Goal: Transaction & Acquisition: Purchase product/service

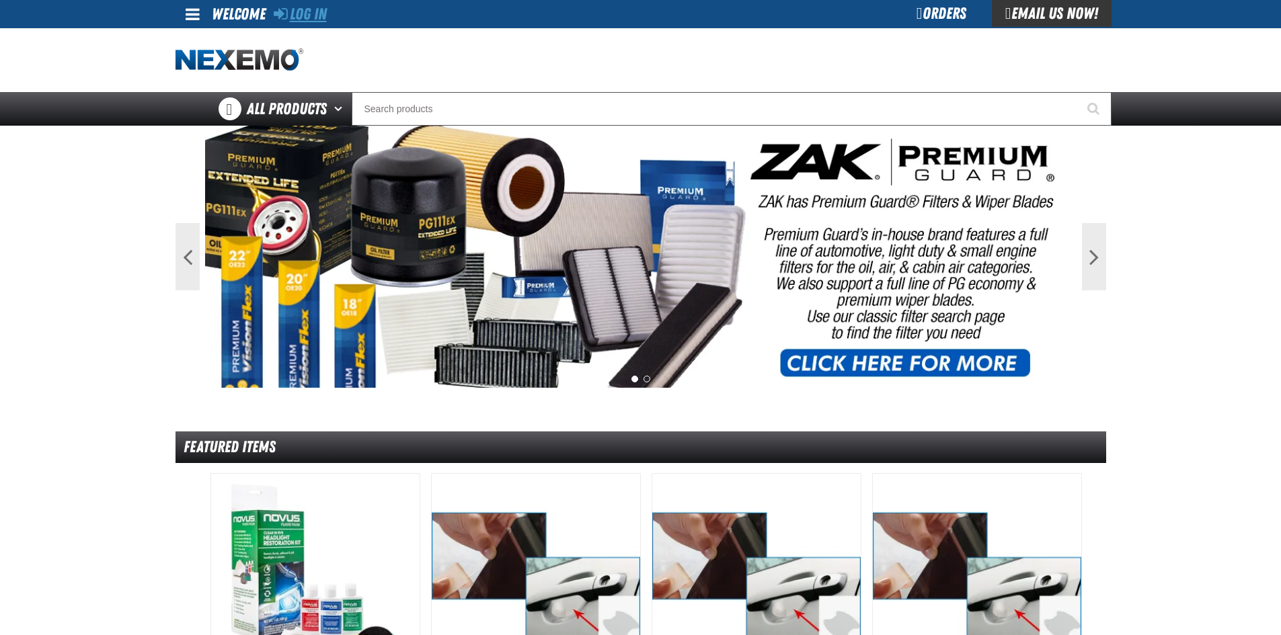
click at [309, 16] on link "Log In" at bounding box center [300, 14] width 53 height 19
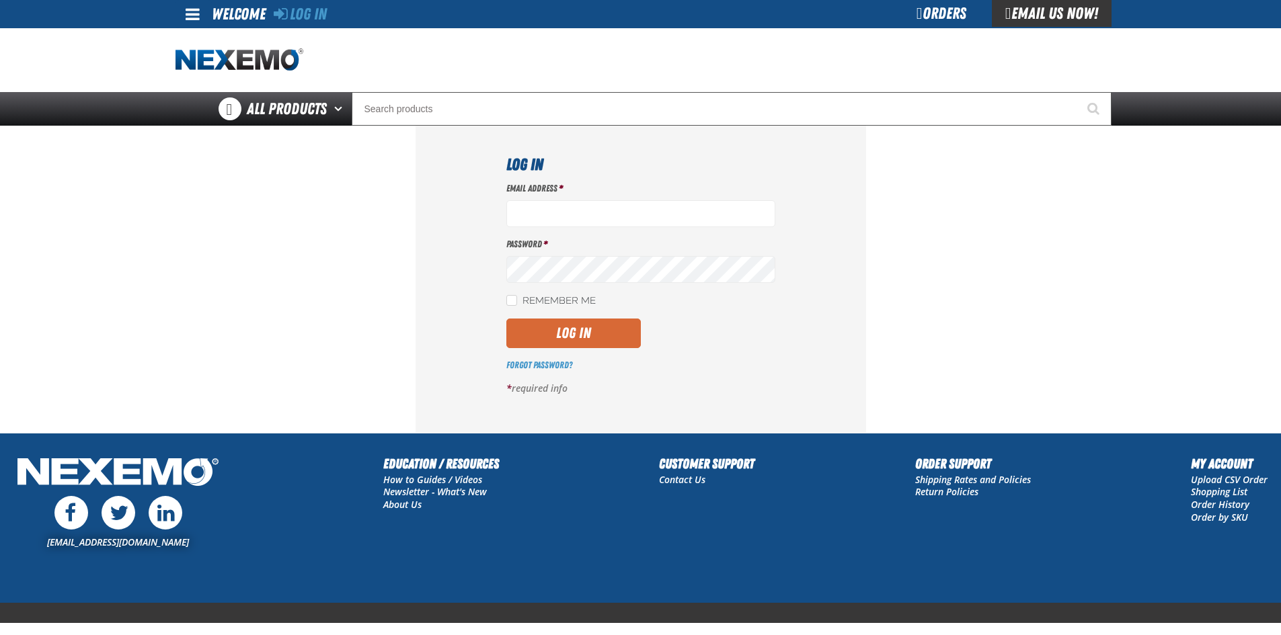
type input "jgoodson@vtaig.com"
click at [568, 335] on button "Log In" at bounding box center [573, 334] width 134 height 30
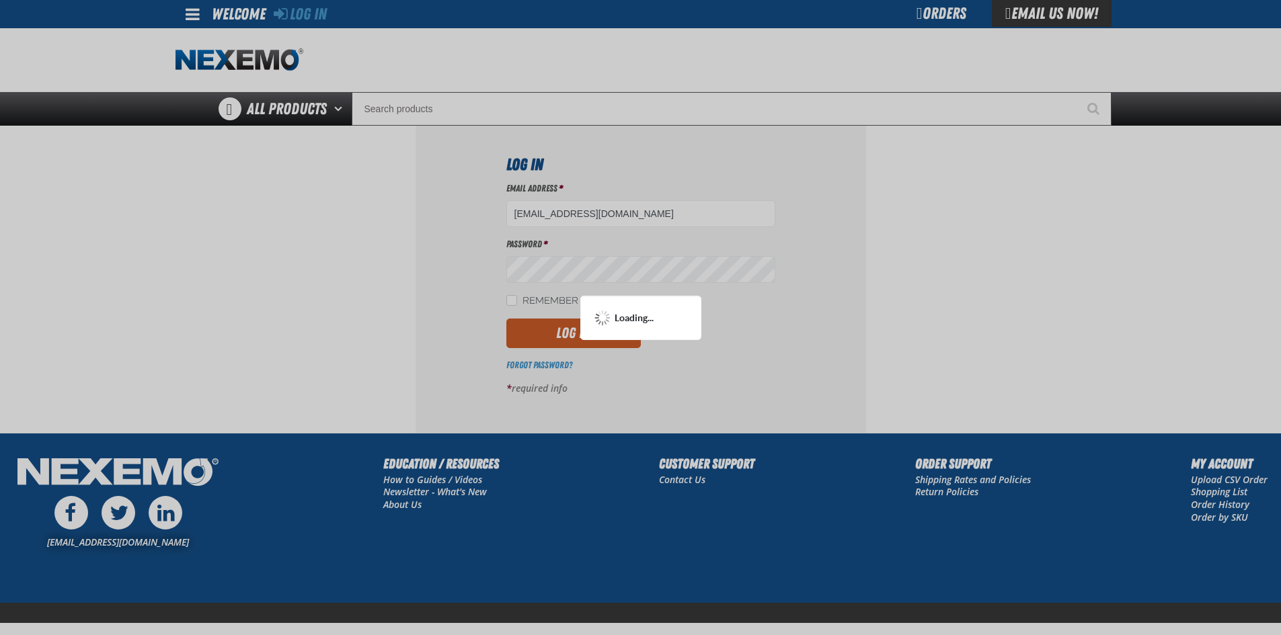
click at [513, 301] on div at bounding box center [640, 317] width 1281 height 635
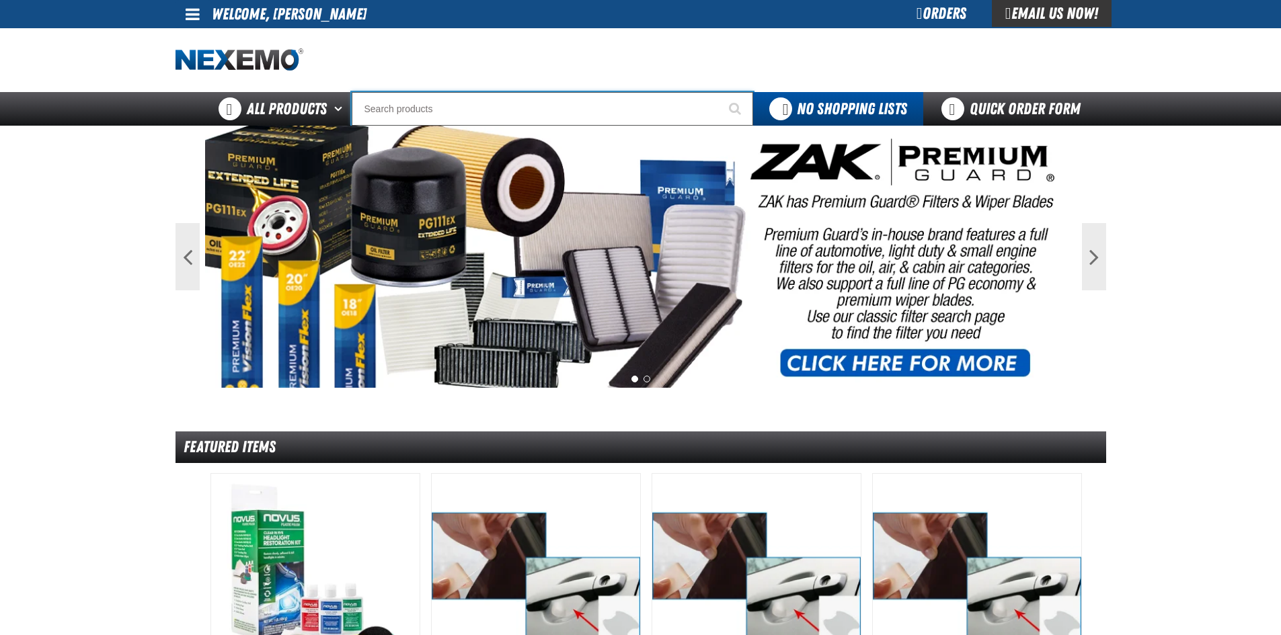
click at [362, 92] on input "Search" at bounding box center [552, 109] width 401 height 34
click at [378, 110] on input "Search" at bounding box center [552, 109] width 401 height 34
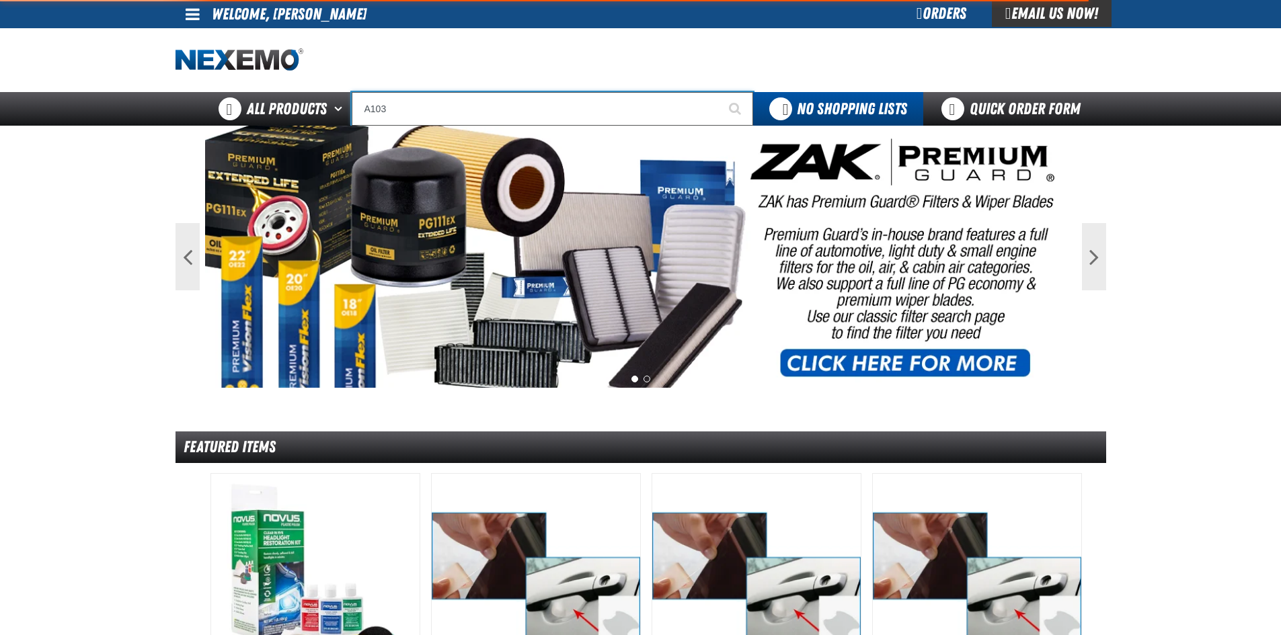
type input "A103"
click at [719, 92] on button "Start Searching" at bounding box center [736, 109] width 34 height 34
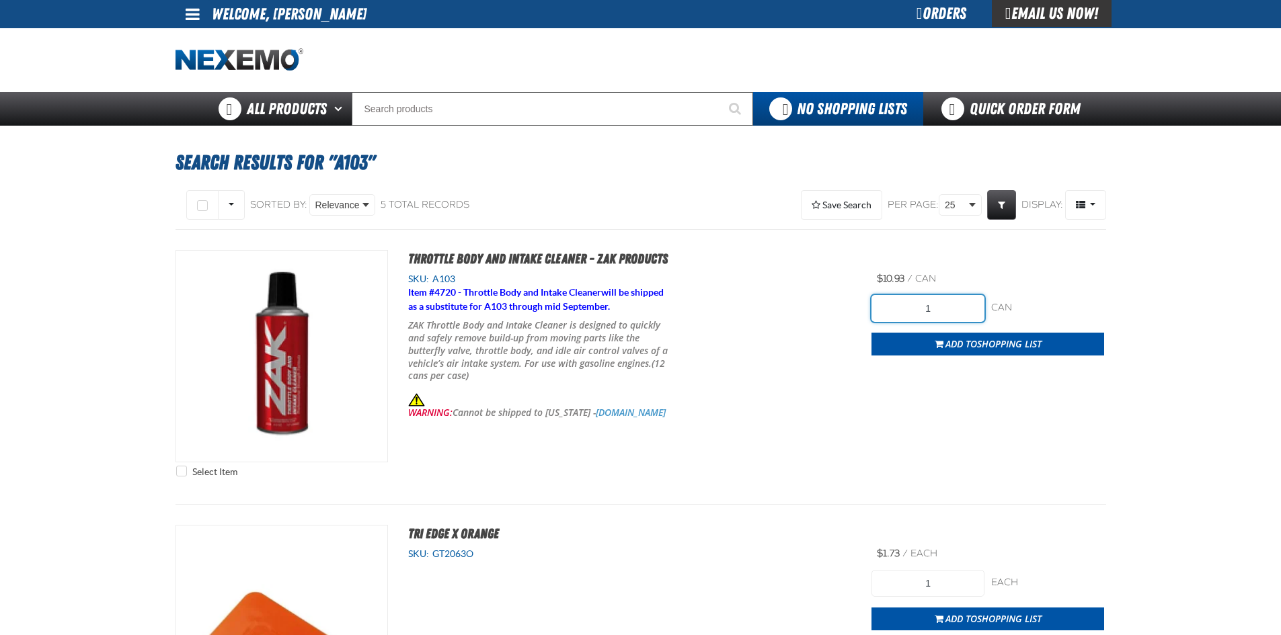
click at [950, 307] on input "1" at bounding box center [927, 308] width 113 height 27
type input "24"
drag, startPoint x: 879, startPoint y: 401, endPoint x: 913, endPoint y: 369, distance: 46.6
click at [880, 401] on div "Select Item Throttle Body and Intake Cleaner - ZAK Products SKU: A103 Item # 47…" at bounding box center [640, 367] width 930 height 234
click at [969, 348] on span "Add to Shopping List" at bounding box center [993, 343] width 96 height 13
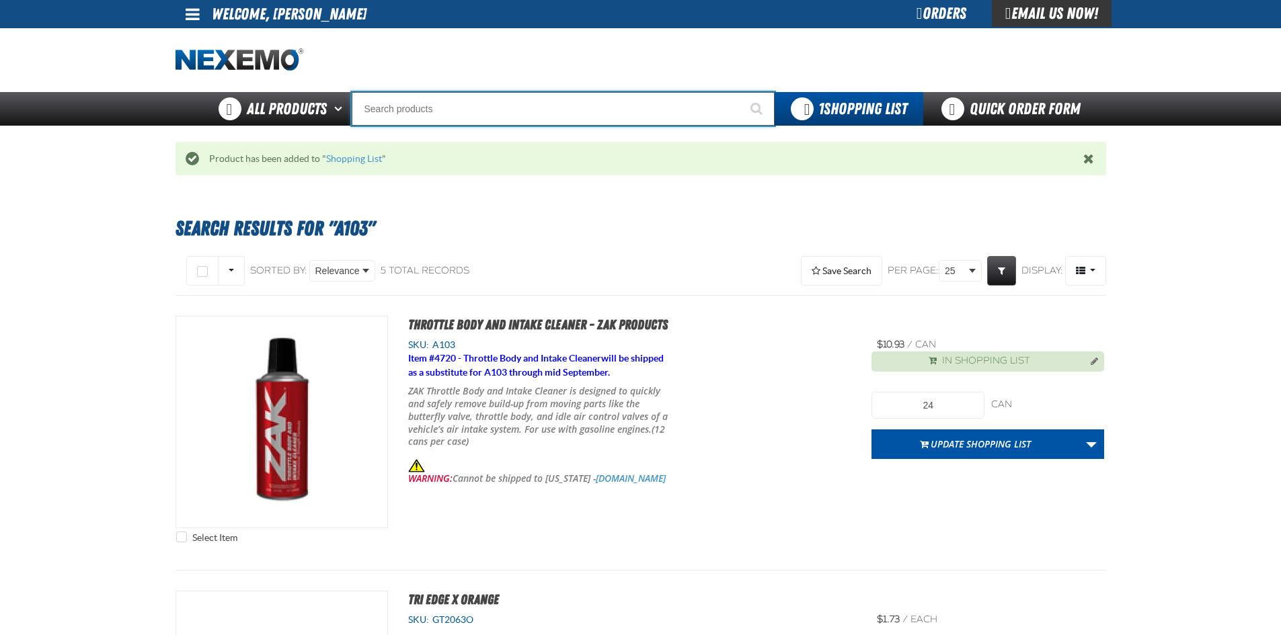
click at [502, 115] on input "Search" at bounding box center [563, 109] width 423 height 34
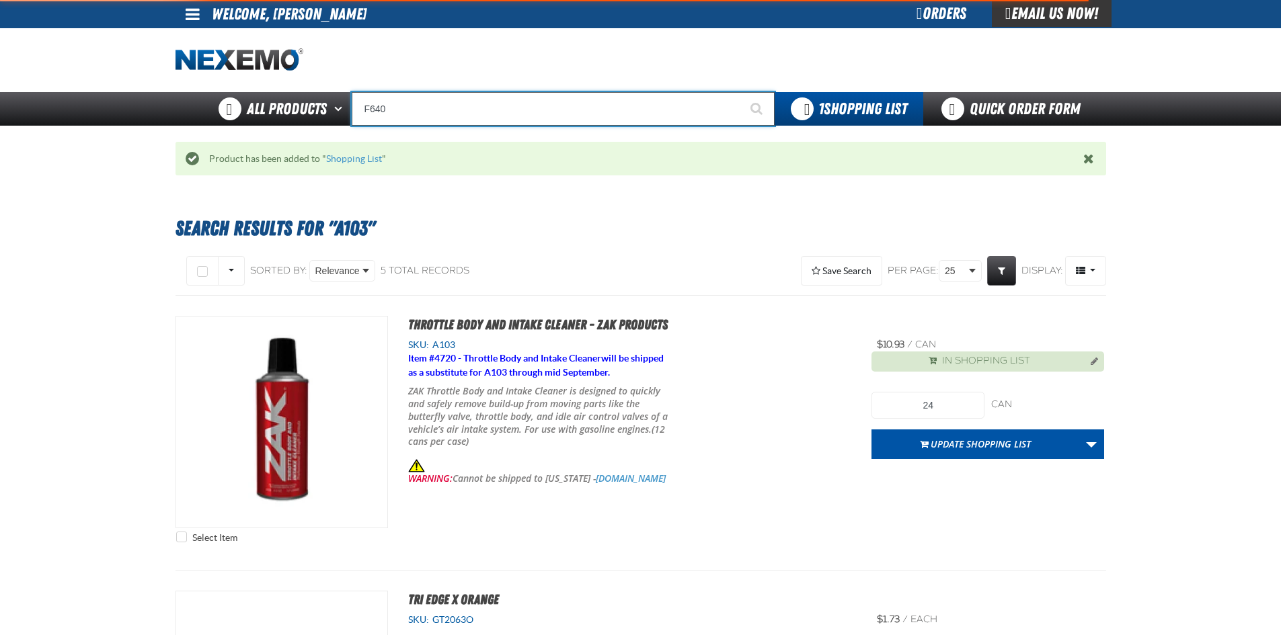
type input "F640"
click at [741, 92] on button "Start Searching" at bounding box center [758, 109] width 34 height 34
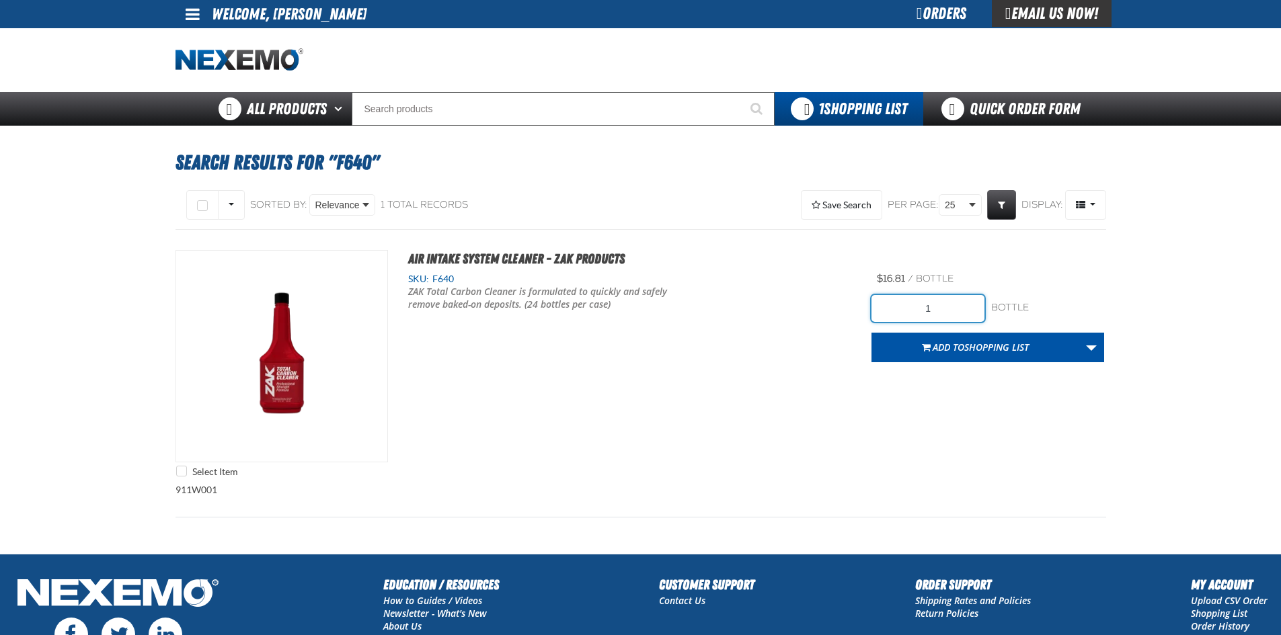
click at [945, 303] on input "1" at bounding box center [927, 308] width 113 height 27
type input "24"
drag, startPoint x: 1001, startPoint y: 443, endPoint x: 971, endPoint y: 383, distance: 67.4
click at [1000, 442] on div "Select Item Air Intake System Cleaner - ZAK Products SKU: F640 /" at bounding box center [640, 367] width 930 height 234
click at [961, 347] on span "Add to Shopping List" at bounding box center [980, 347] width 96 height 13
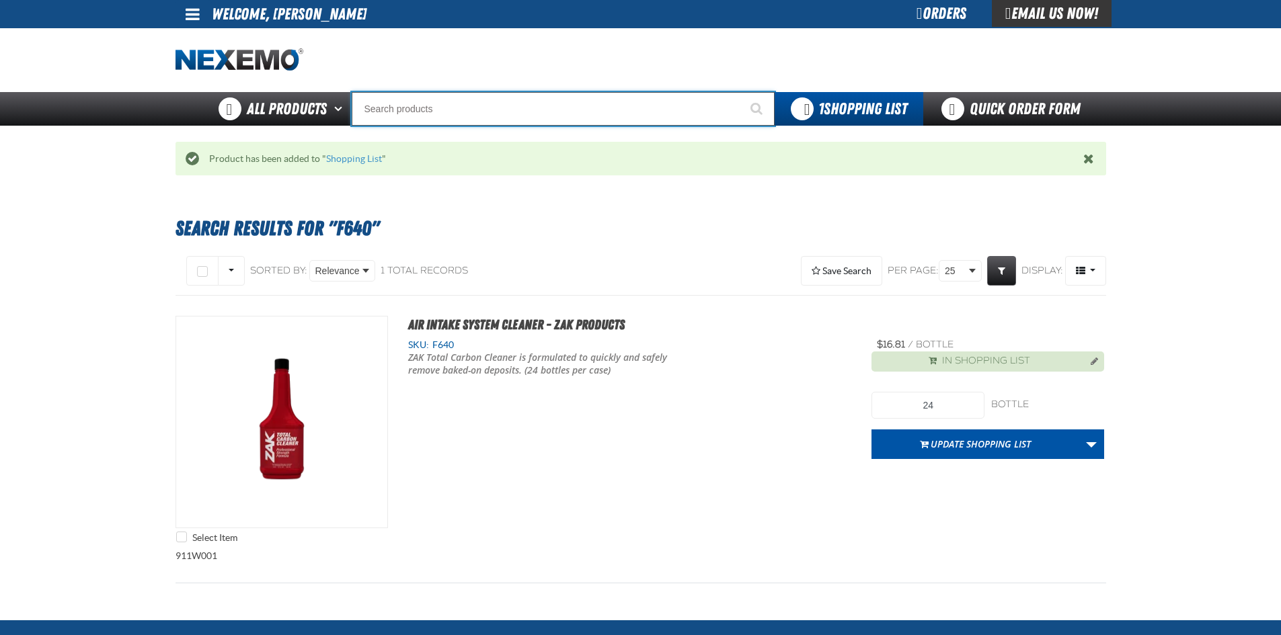
click at [565, 118] on input "Search" at bounding box center [563, 109] width 423 height 34
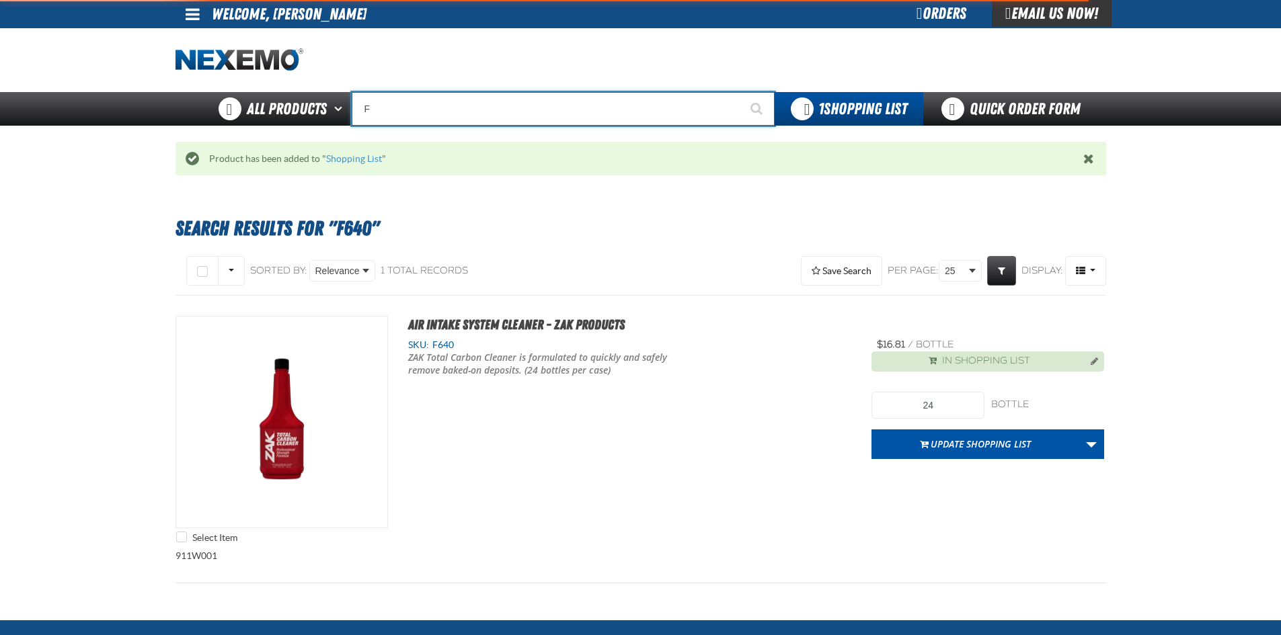
type input "FR"
type input "FROM"
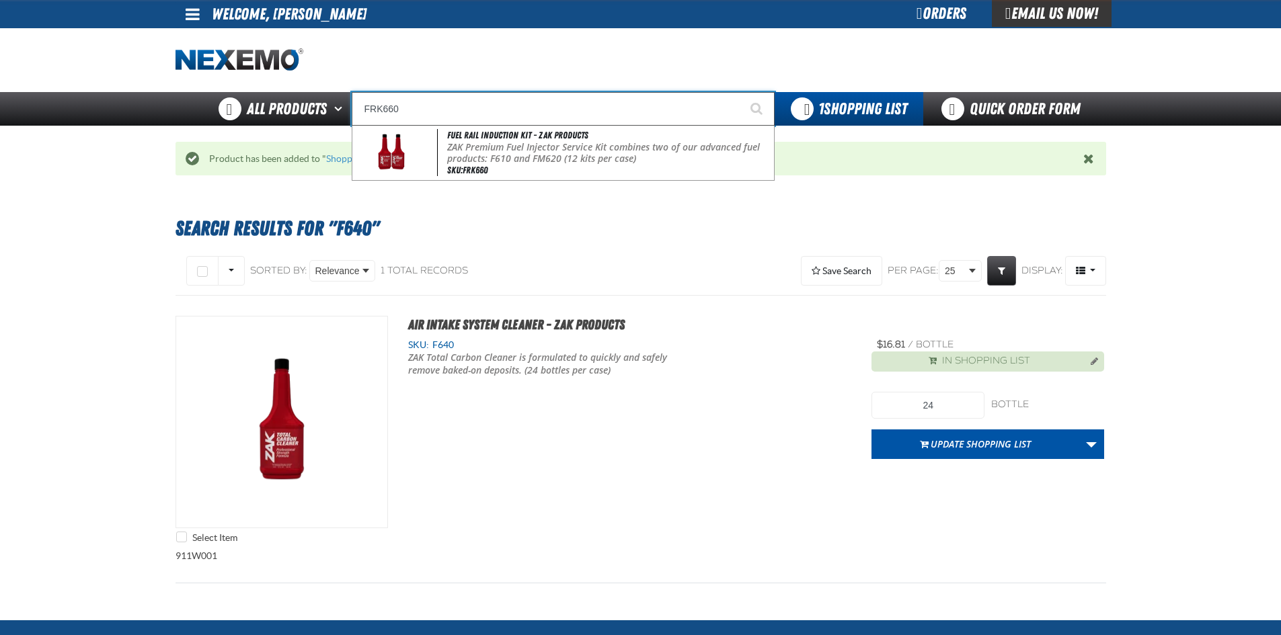
type input "FRK660"
click at [741, 92] on button "Start Searching" at bounding box center [758, 109] width 34 height 34
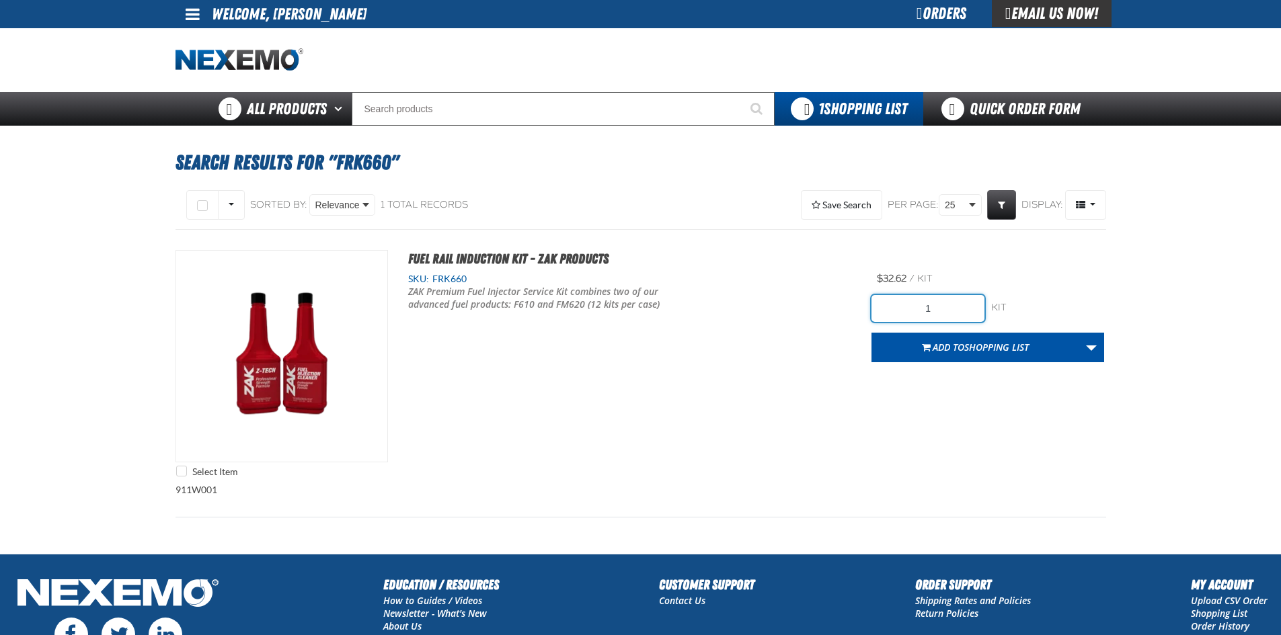
click at [947, 307] on input "1" at bounding box center [927, 308] width 113 height 27
type input "24"
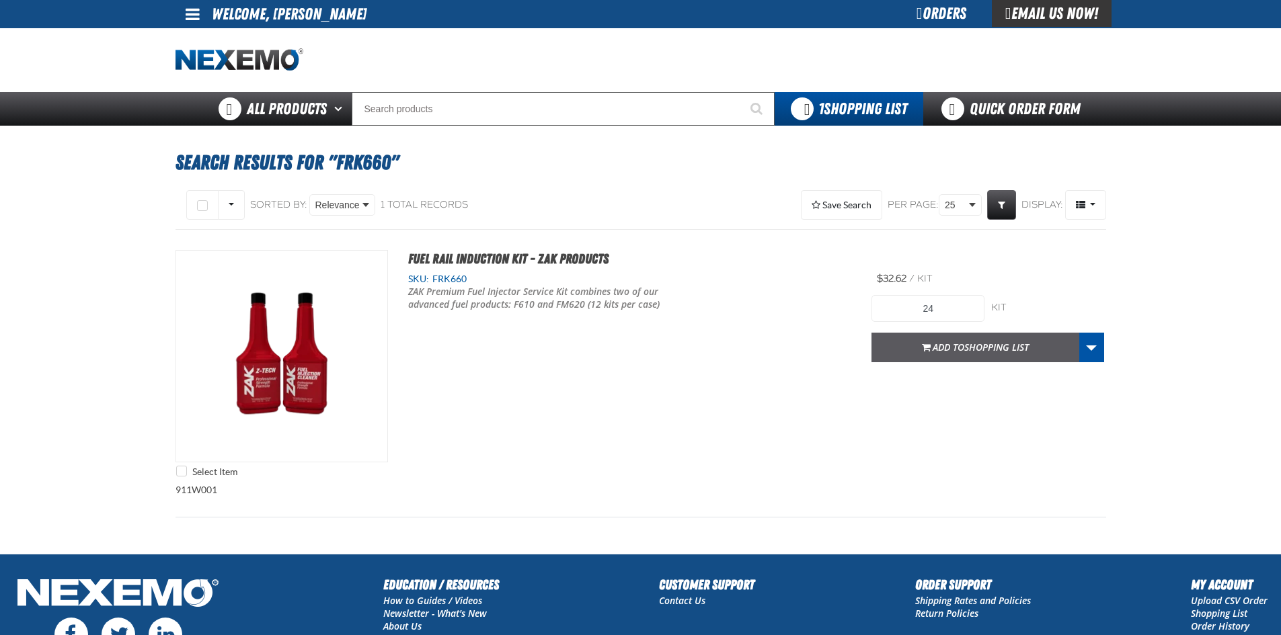
click at [967, 350] on span "Shopping List" at bounding box center [996, 347] width 65 height 13
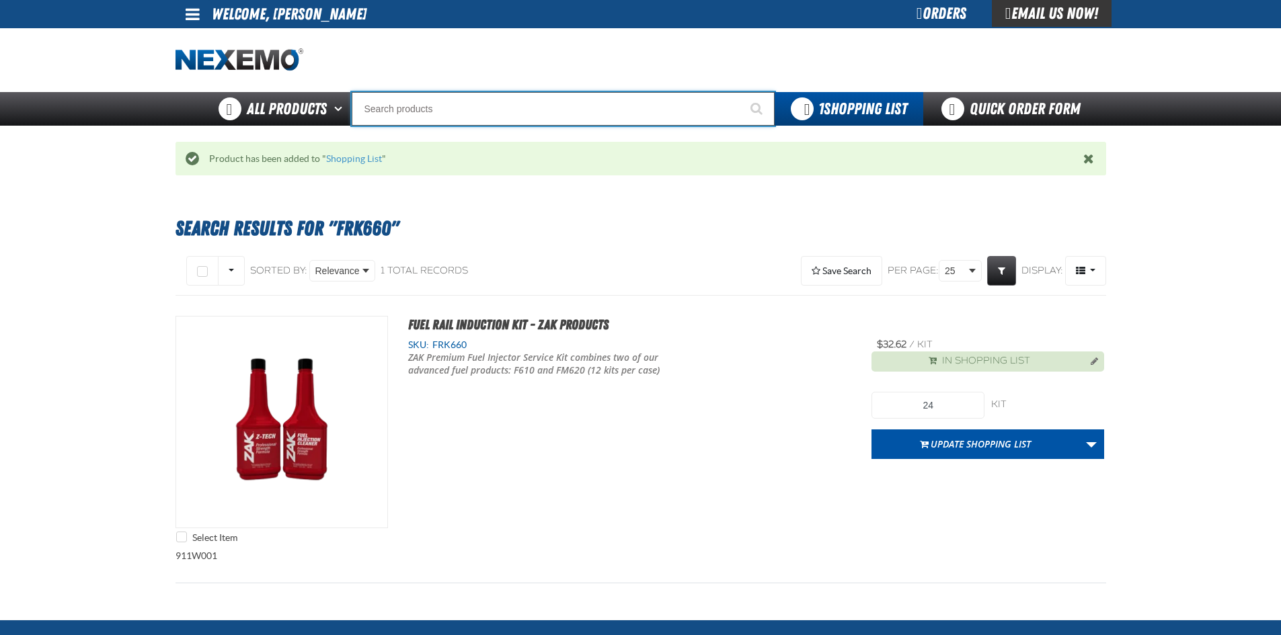
click at [552, 114] on input "Search" at bounding box center [563, 109] width 423 height 34
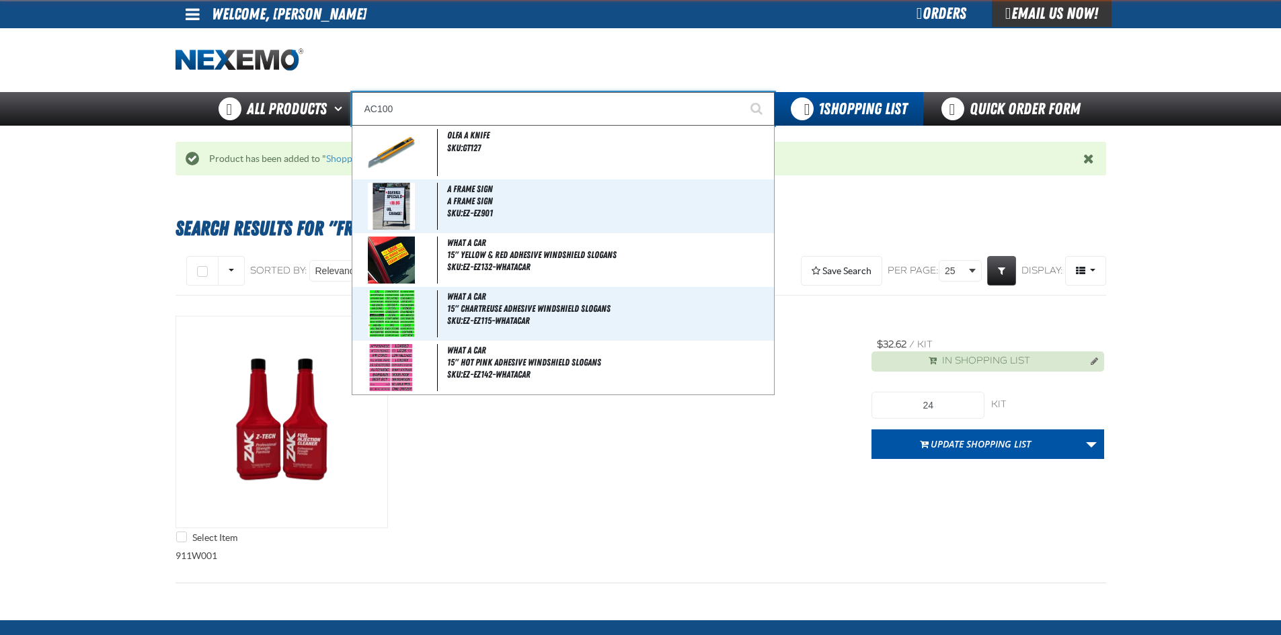
type input "AC100"
click at [741, 92] on button "Start Searching" at bounding box center [758, 109] width 34 height 34
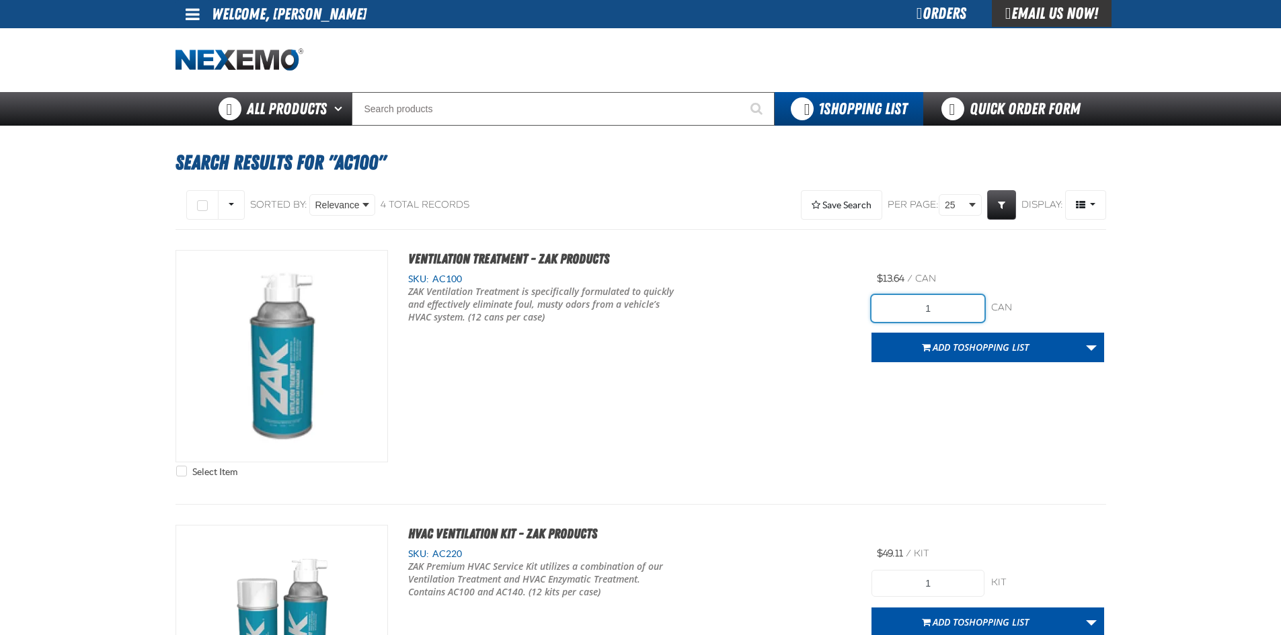
click at [939, 302] on input "1" at bounding box center [927, 308] width 113 height 27
type input "24"
click at [940, 392] on div "Select Item Ventilation Treatment - ZAK Products SKU: AC100" at bounding box center [640, 367] width 930 height 234
click at [974, 341] on span "Shopping List" at bounding box center [996, 347] width 65 height 13
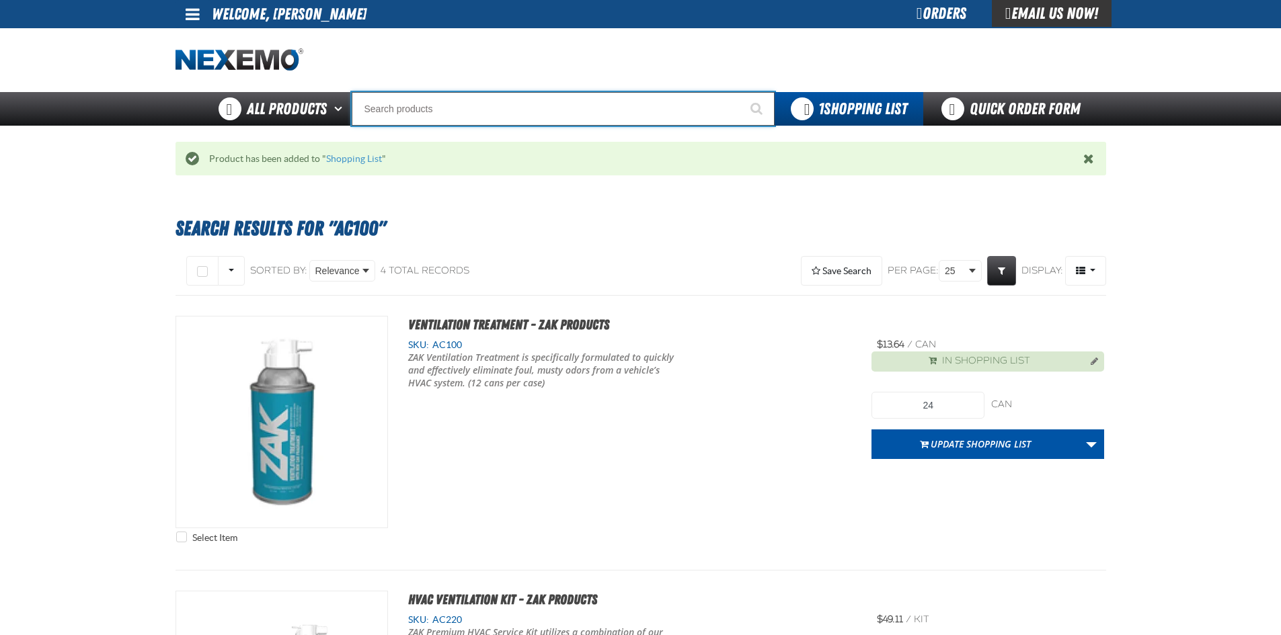
click at [540, 104] on input "Search" at bounding box center [563, 109] width 423 height 34
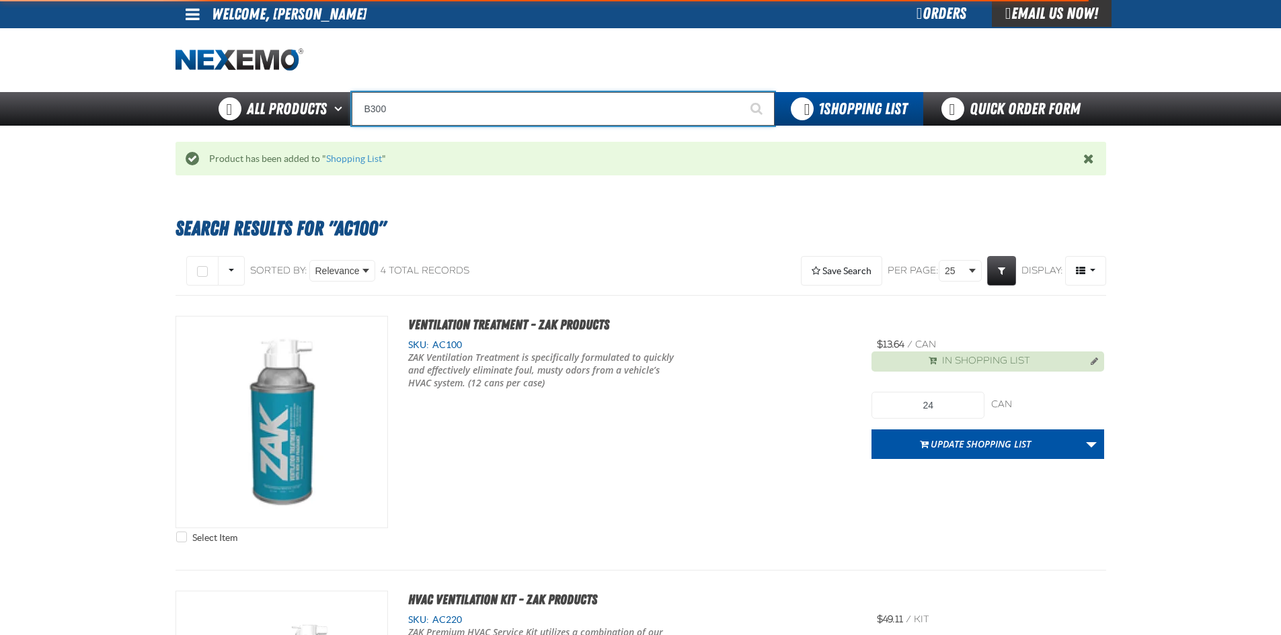
type input "B300"
click at [741, 92] on button "Start Searching" at bounding box center [758, 109] width 34 height 34
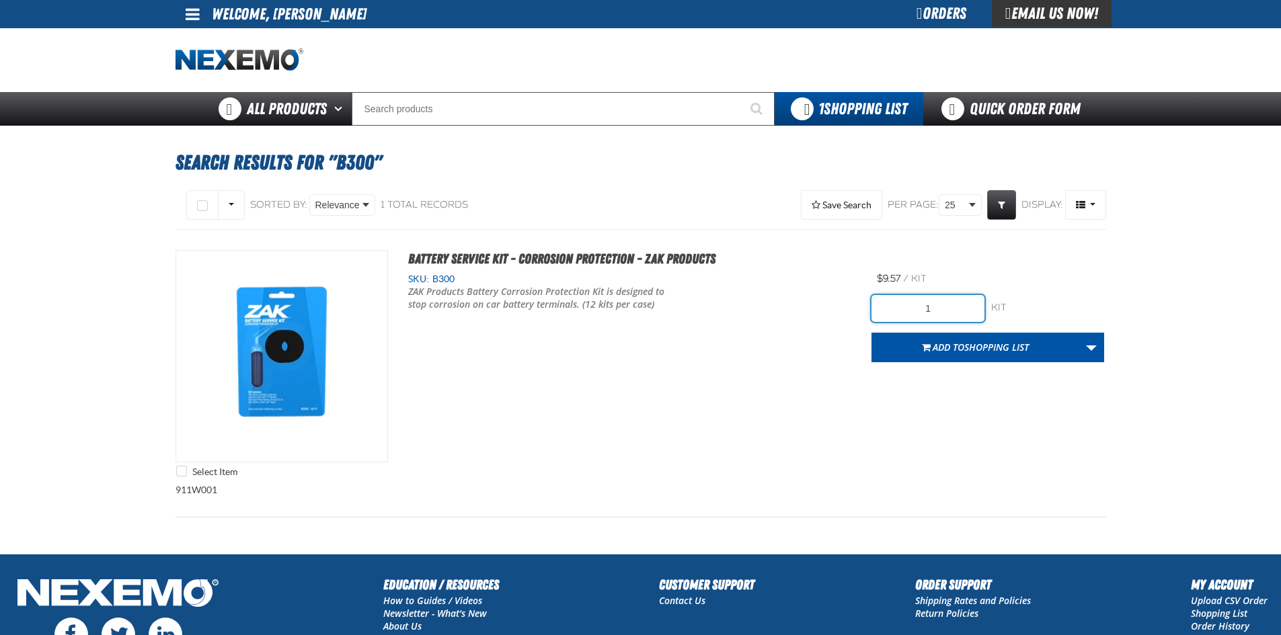
click at [949, 313] on input "1" at bounding box center [927, 308] width 113 height 27
type input "24"
click at [877, 386] on div "Select Item Battery Service Kit - Corrosion Protection - ZAK Products SKU: B300" at bounding box center [640, 367] width 930 height 234
click at [970, 341] on span "Shopping List" at bounding box center [996, 347] width 65 height 13
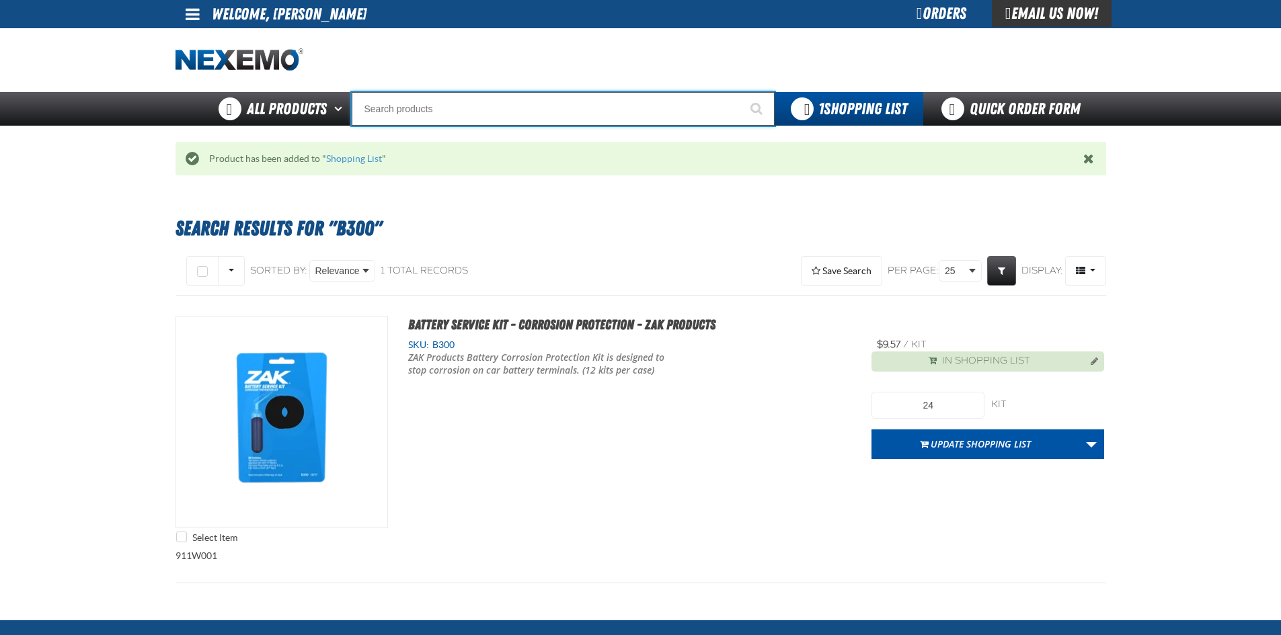
click at [578, 122] on input "Search" at bounding box center [563, 109] width 423 height 34
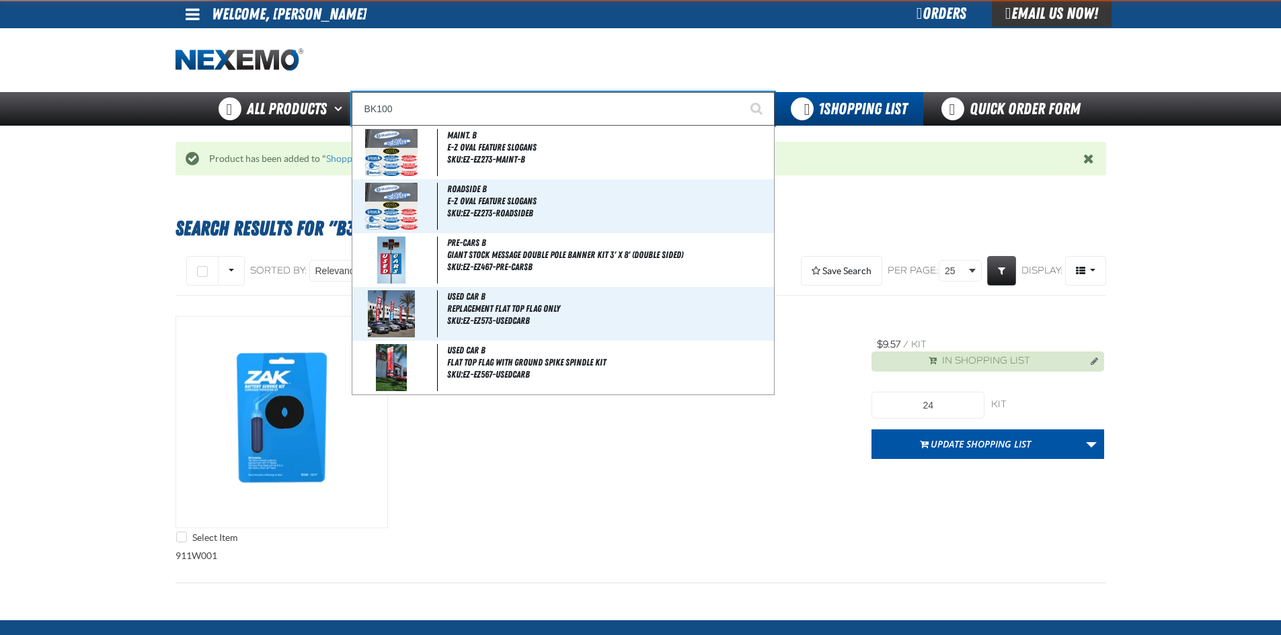
type input "BK100"
click at [741, 92] on button "Start Searching" at bounding box center [758, 109] width 34 height 34
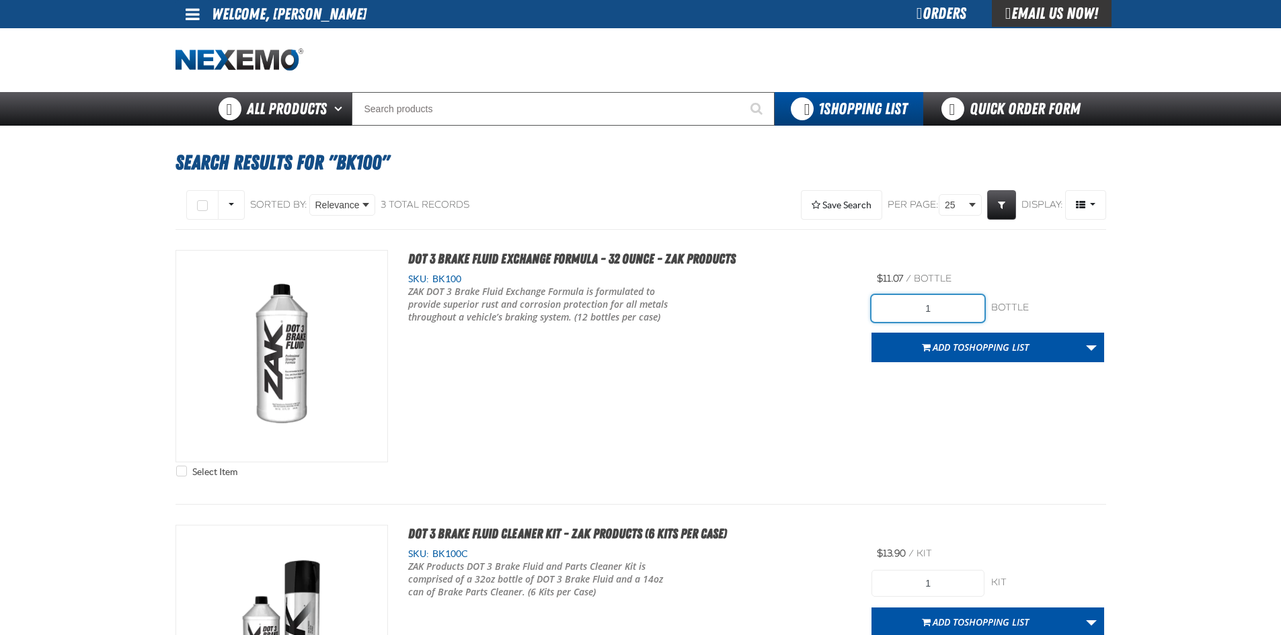
click at [945, 309] on input "1" at bounding box center [927, 308] width 113 height 27
type input "12"
drag, startPoint x: 884, startPoint y: 386, endPoint x: 896, endPoint y: 379, distance: 13.6
click at [887, 384] on div "Select Item DOT 3 Brake Fluid Exchange Formula - 32 Ounce - ZAK Products SKU: B…" at bounding box center [640, 367] width 930 height 234
click at [1001, 341] on span "Shopping List" at bounding box center [996, 347] width 65 height 13
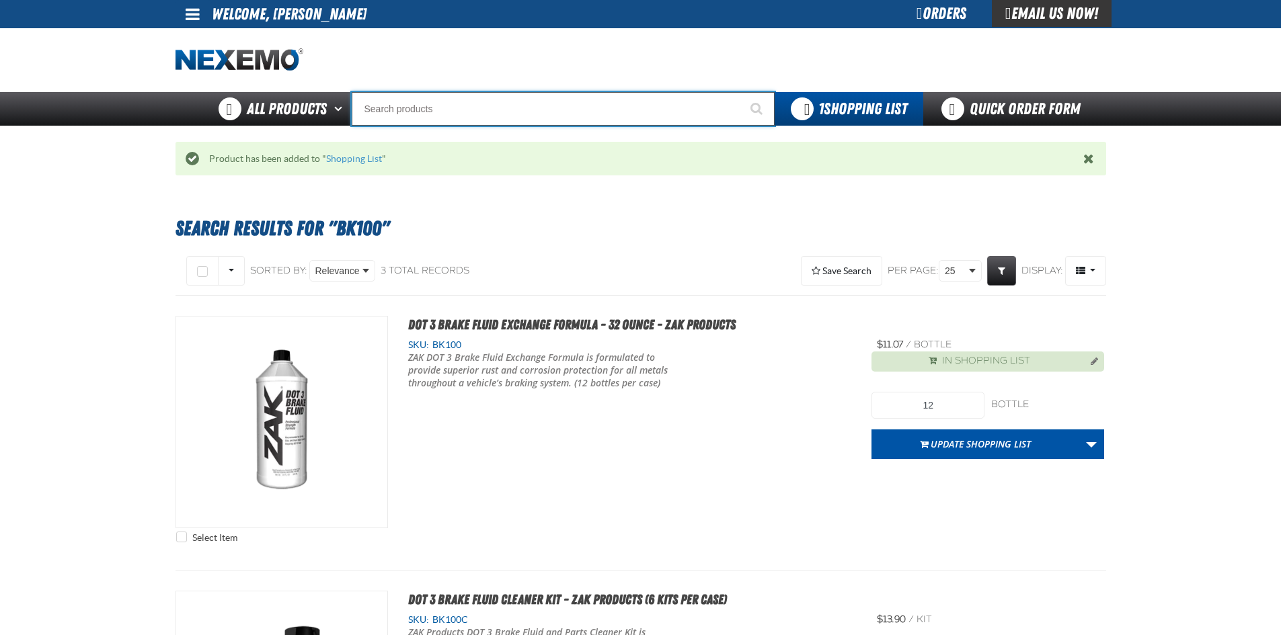
click at [463, 108] on input "Search" at bounding box center [563, 109] width 423 height 34
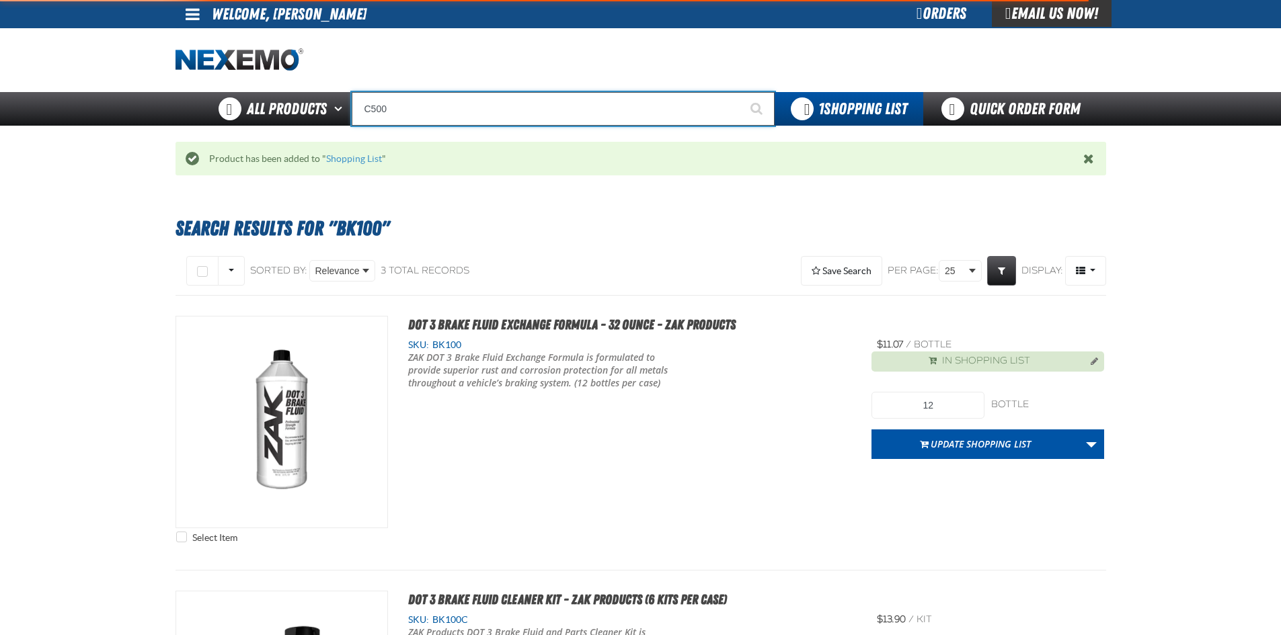
type input "C500"
click at [741, 92] on button "Start Searching" at bounding box center [758, 109] width 34 height 34
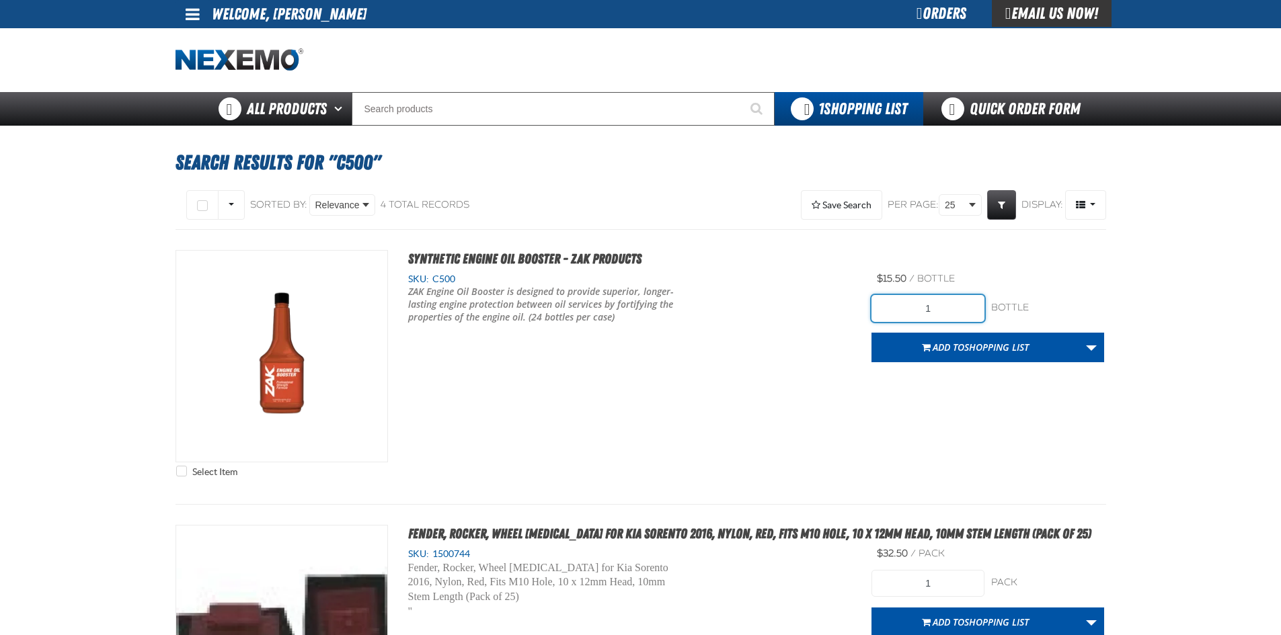
click at [947, 315] on input "1" at bounding box center [927, 308] width 113 height 27
type input "48"
click at [898, 384] on div "Select Item Synthetic Engine Oil Booster - ZAK Products SKU: C500" at bounding box center [640, 367] width 930 height 234
click at [1001, 354] on button "Add to Shopping List" at bounding box center [975, 348] width 208 height 30
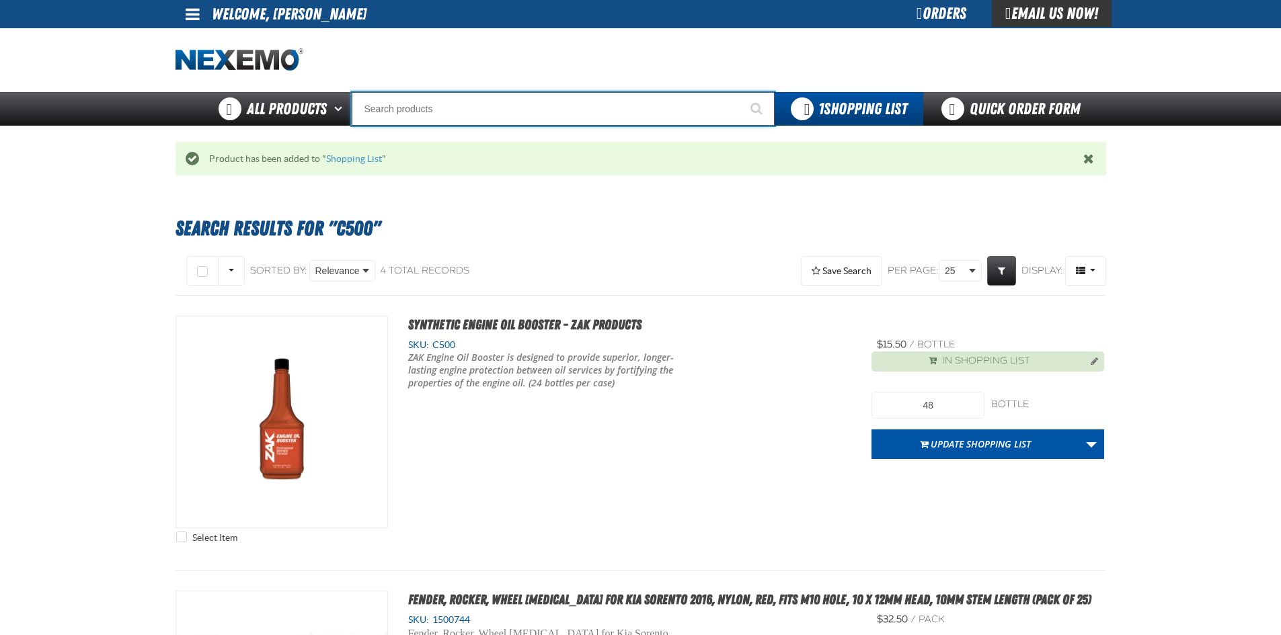
click at [500, 113] on input "Search" at bounding box center [563, 109] width 423 height 34
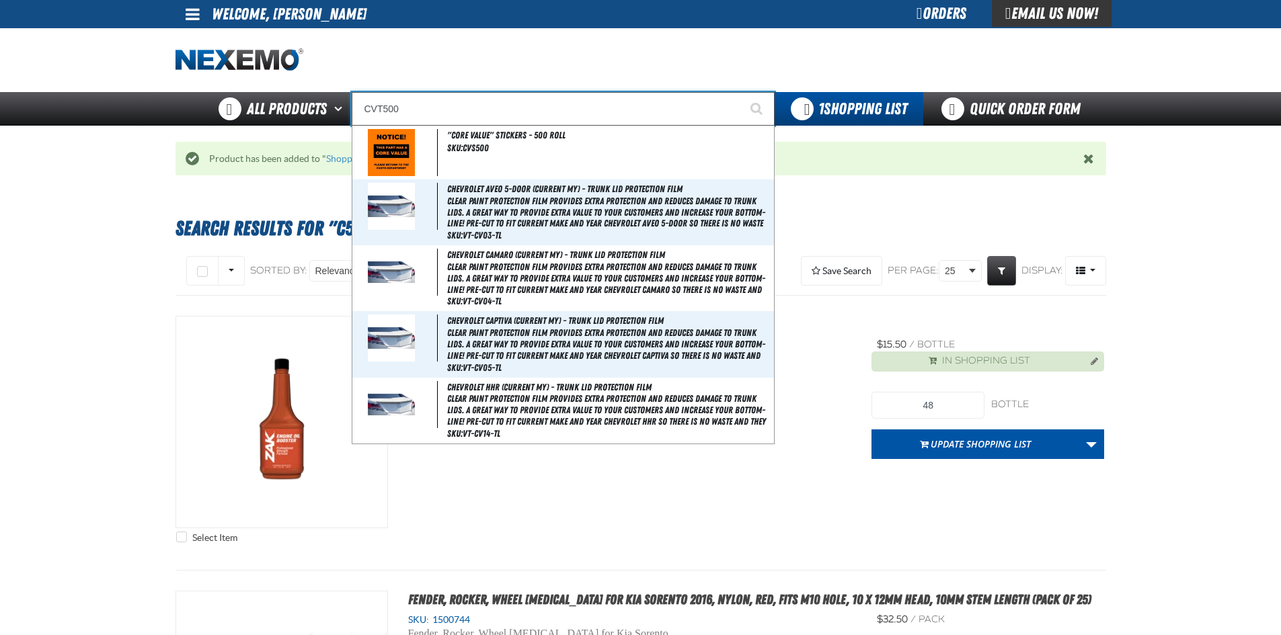
type input "CVT500"
click at [741, 92] on button "Start Searching" at bounding box center [758, 109] width 34 height 34
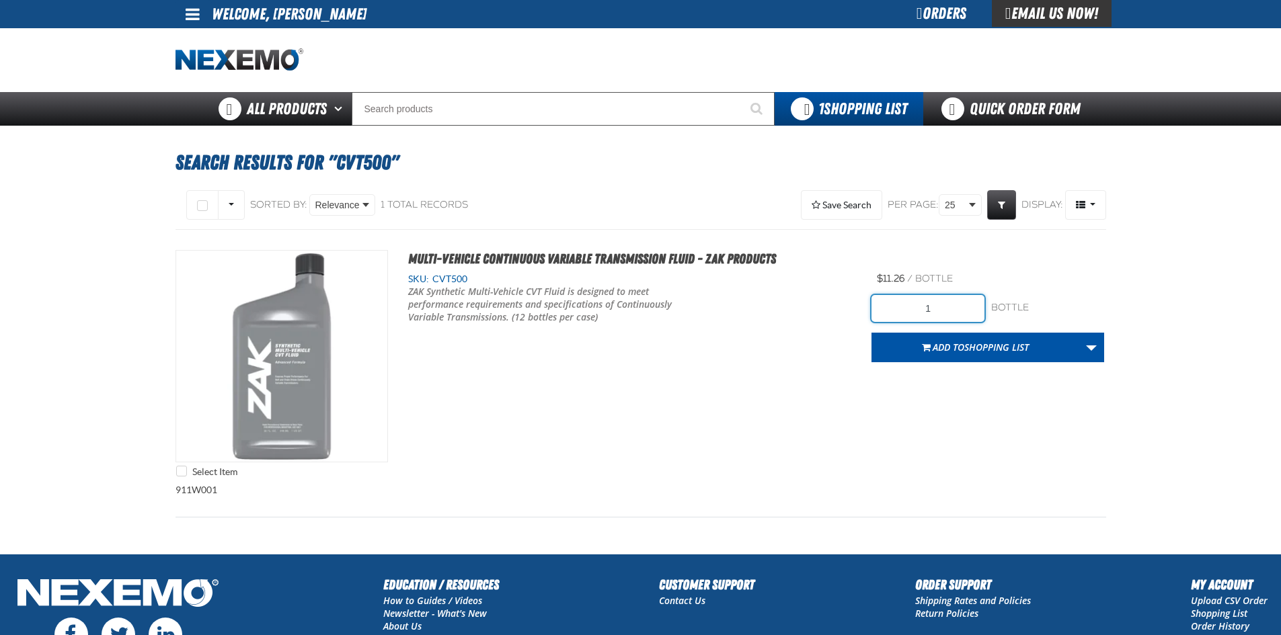
click at [949, 307] on input "1" at bounding box center [927, 308] width 113 height 27
type input "12"
drag, startPoint x: 855, startPoint y: 461, endPoint x: 876, endPoint y: 445, distance: 26.4
click at [860, 458] on div "Select Item Multi-Vehicle Continuous Variable Transmission Fluid - ZAK Products…" at bounding box center [640, 367] width 930 height 234
click at [972, 350] on span "Shopping List" at bounding box center [996, 347] width 65 height 13
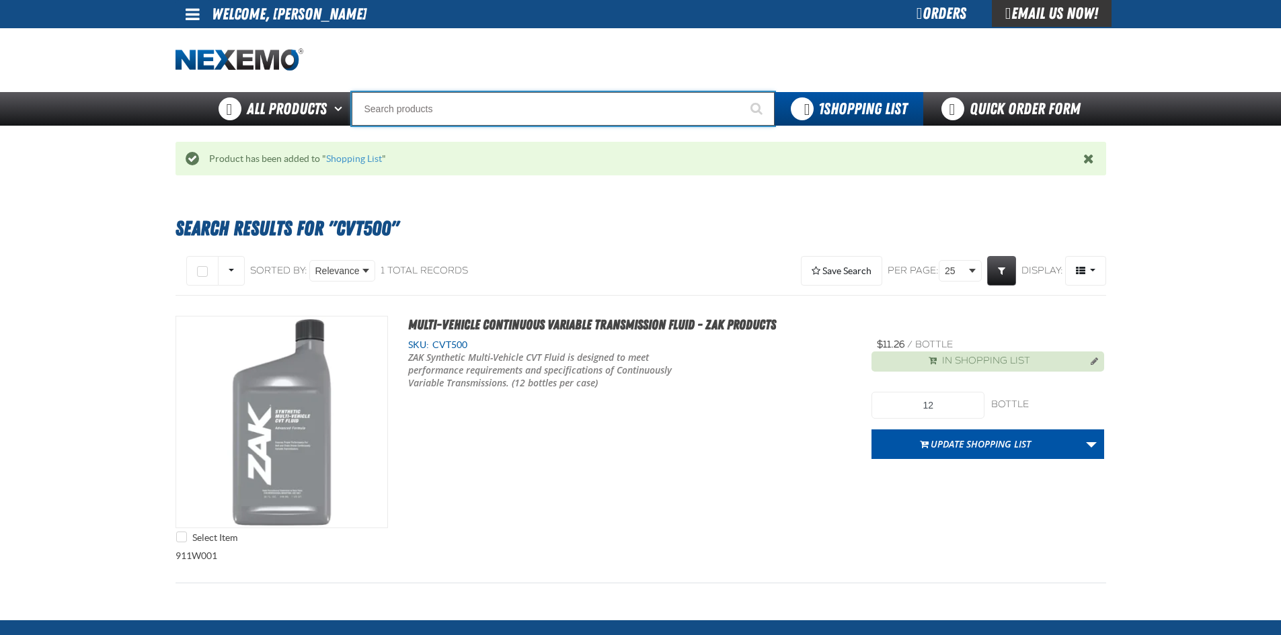
click at [481, 113] on input "Search" at bounding box center [563, 109] width 423 height 34
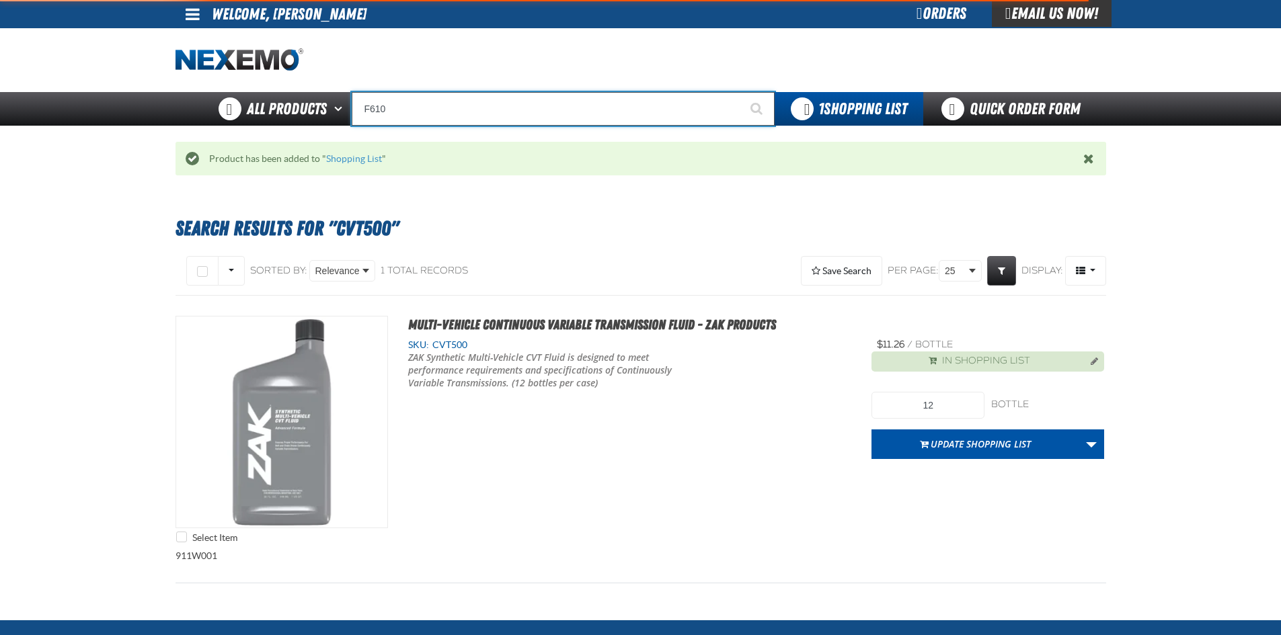
type input "F610"
click at [741, 92] on button "Start Searching" at bounding box center [758, 109] width 34 height 34
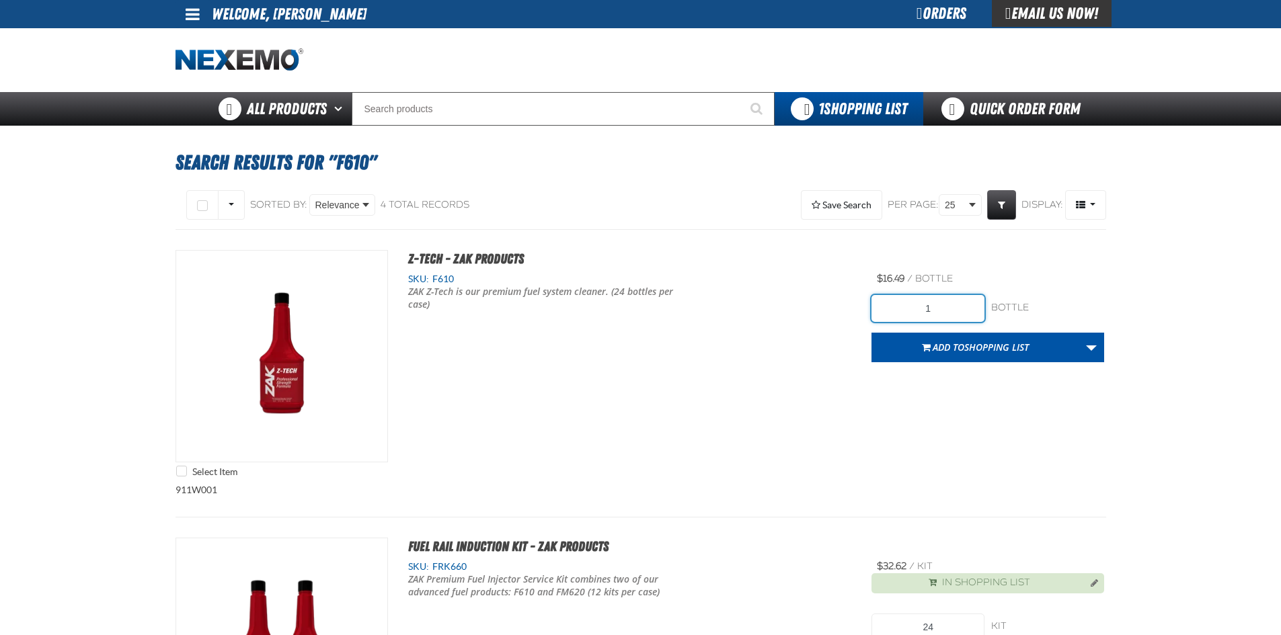
click at [959, 311] on input "1" at bounding box center [927, 308] width 113 height 27
type input "48"
click at [790, 385] on div "Select Item Z-Tech - ZAK Products SKU: F610 ZAK Z-Tech is our premium fuel syst…" at bounding box center [640, 367] width 930 height 234
click at [964, 348] on span "Shopping List" at bounding box center [996, 347] width 65 height 13
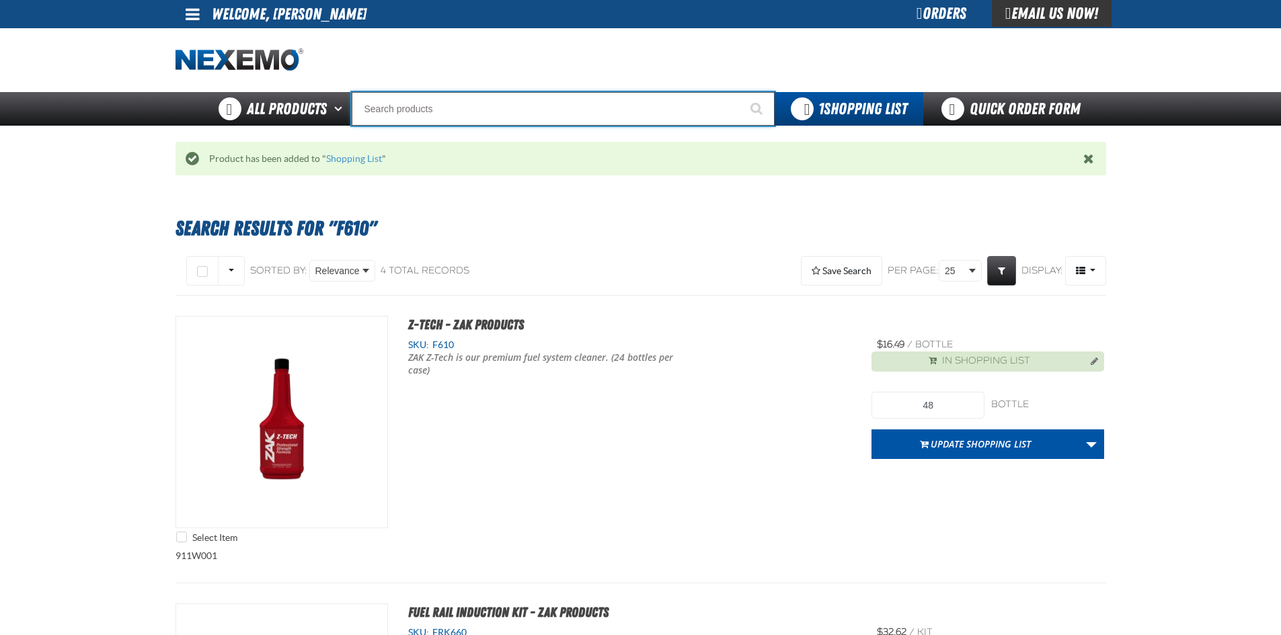
click at [550, 114] on input "Search" at bounding box center [563, 109] width 423 height 34
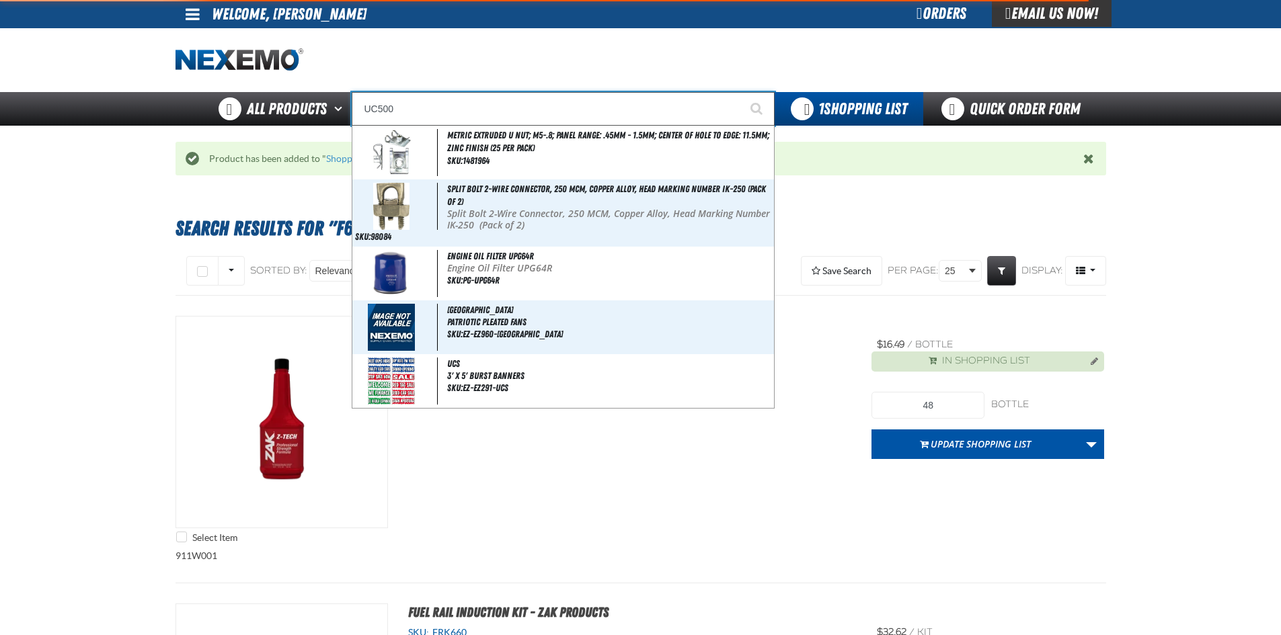
type input "UC500"
click at [741, 92] on button "Start Searching" at bounding box center [758, 109] width 34 height 34
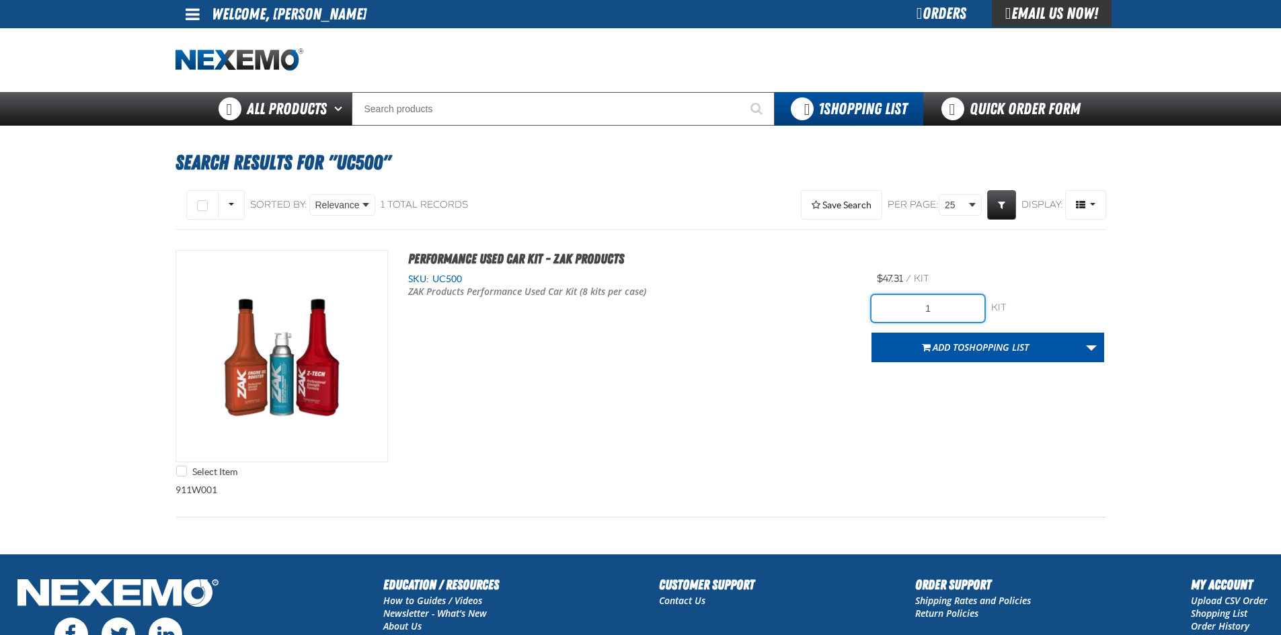
click at [939, 306] on input "1" at bounding box center [927, 308] width 113 height 27
type input "24"
click at [871, 406] on div "Select Item Performance Used Car Kit - ZAK Products SKU: UC500 ZAK Products Per…" at bounding box center [640, 367] width 930 height 234
click at [946, 354] on button "Add to Shopping List" at bounding box center [975, 348] width 208 height 30
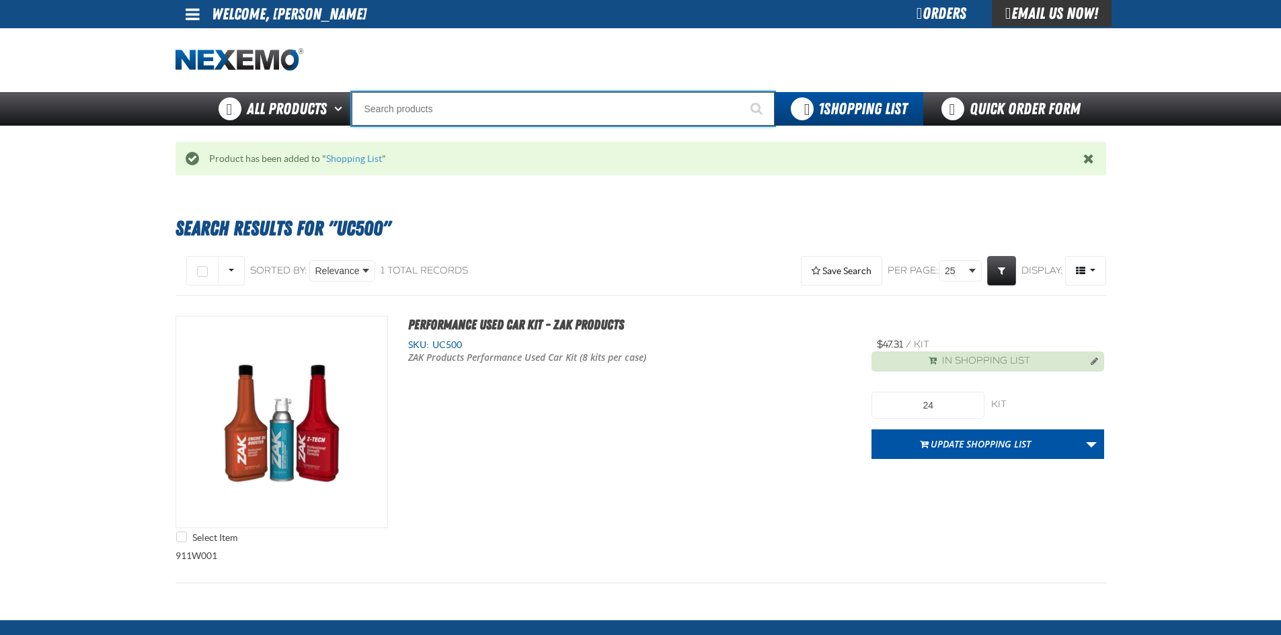
click at [494, 116] on input "Search" at bounding box center [563, 109] width 423 height 34
click at [436, 118] on input "Search" at bounding box center [563, 109] width 423 height 34
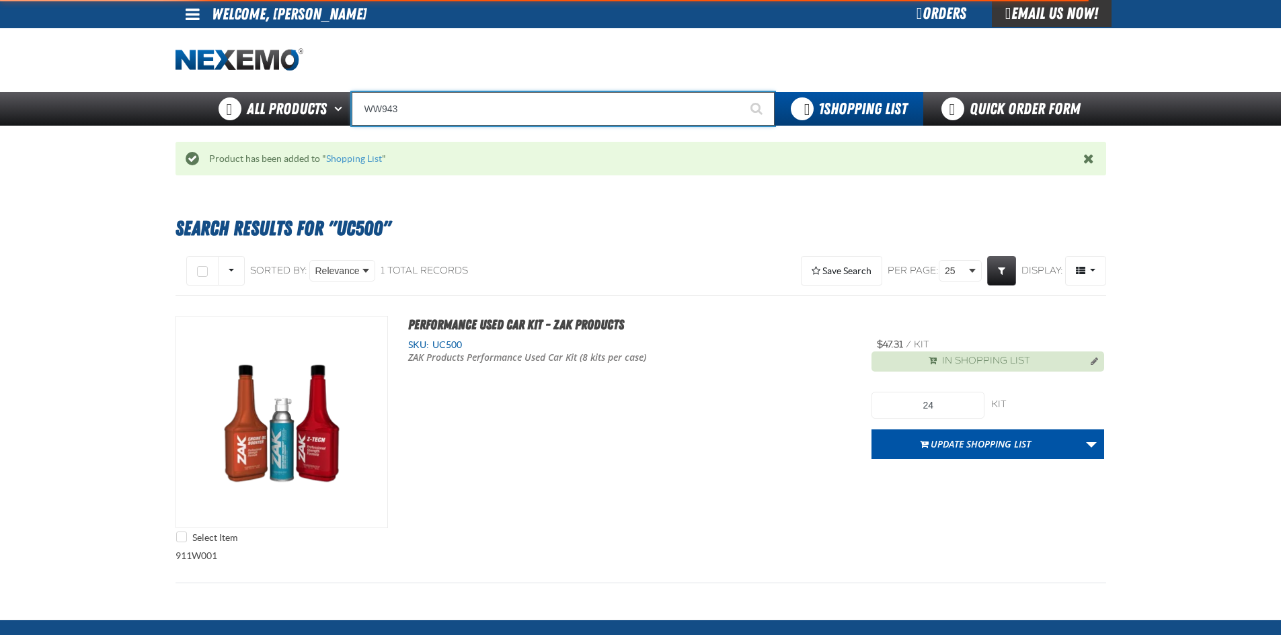
type input "WW943"
click at [741, 92] on button "Start Searching" at bounding box center [758, 109] width 34 height 34
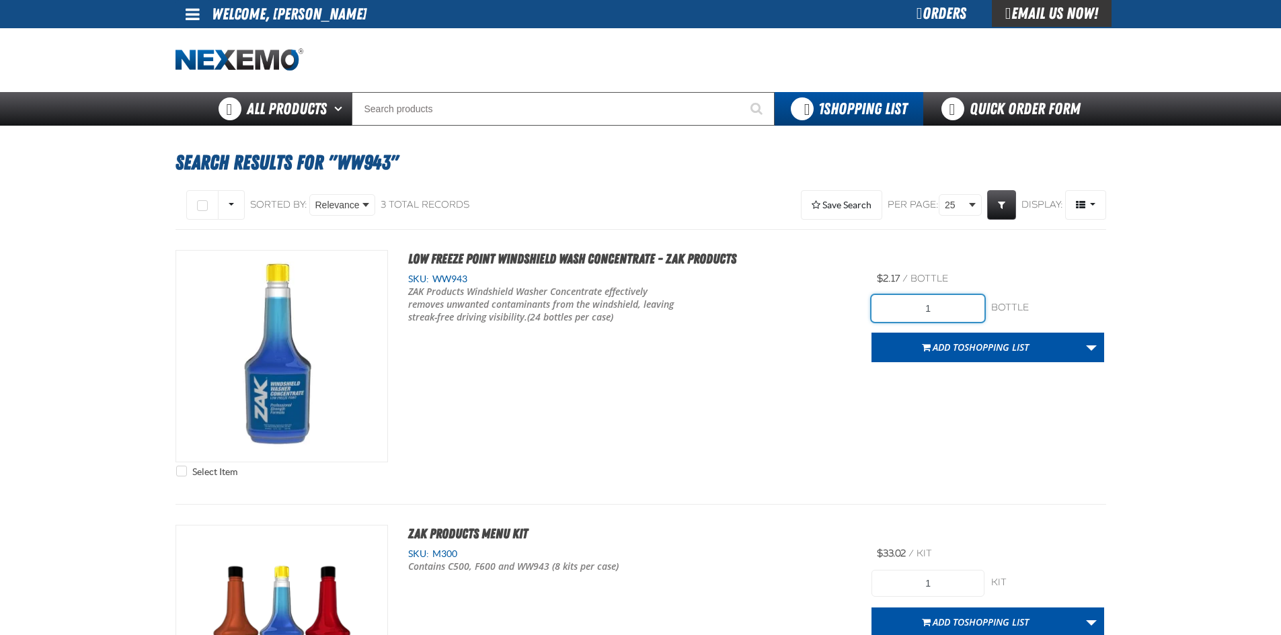
click at [944, 306] on input "1" at bounding box center [927, 308] width 113 height 27
type input "24"
click at [949, 346] on span "Add to Shopping List" at bounding box center [980, 347] width 96 height 13
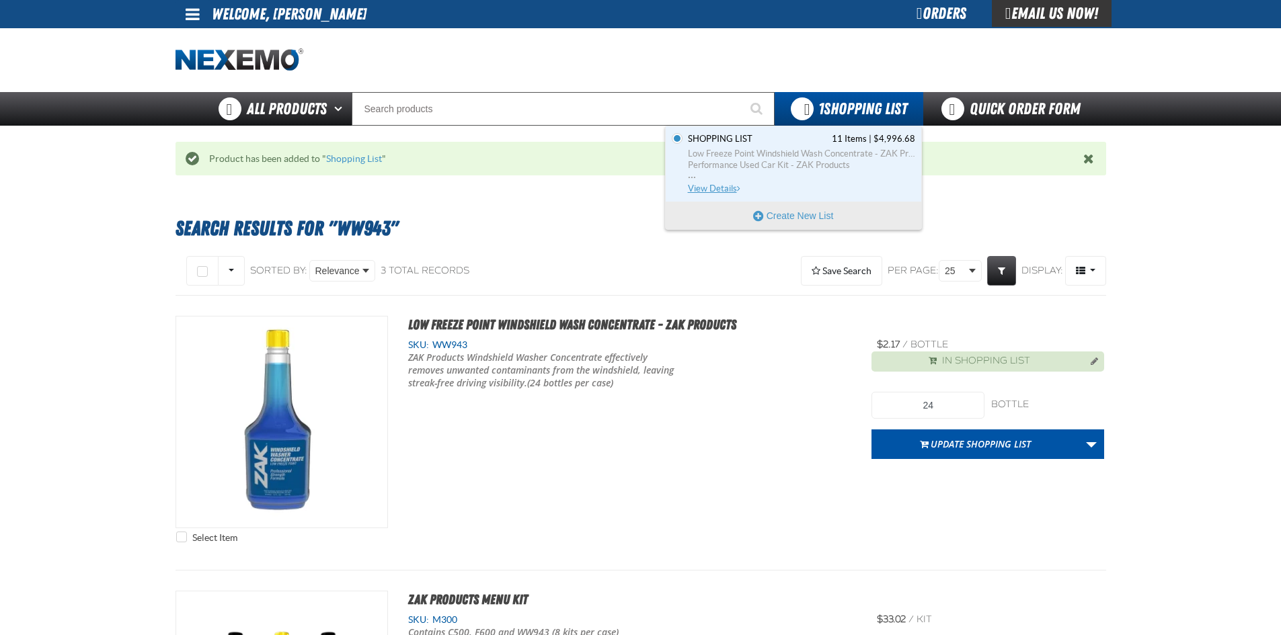
click at [712, 189] on span "View Details" at bounding box center [715, 189] width 54 height 10
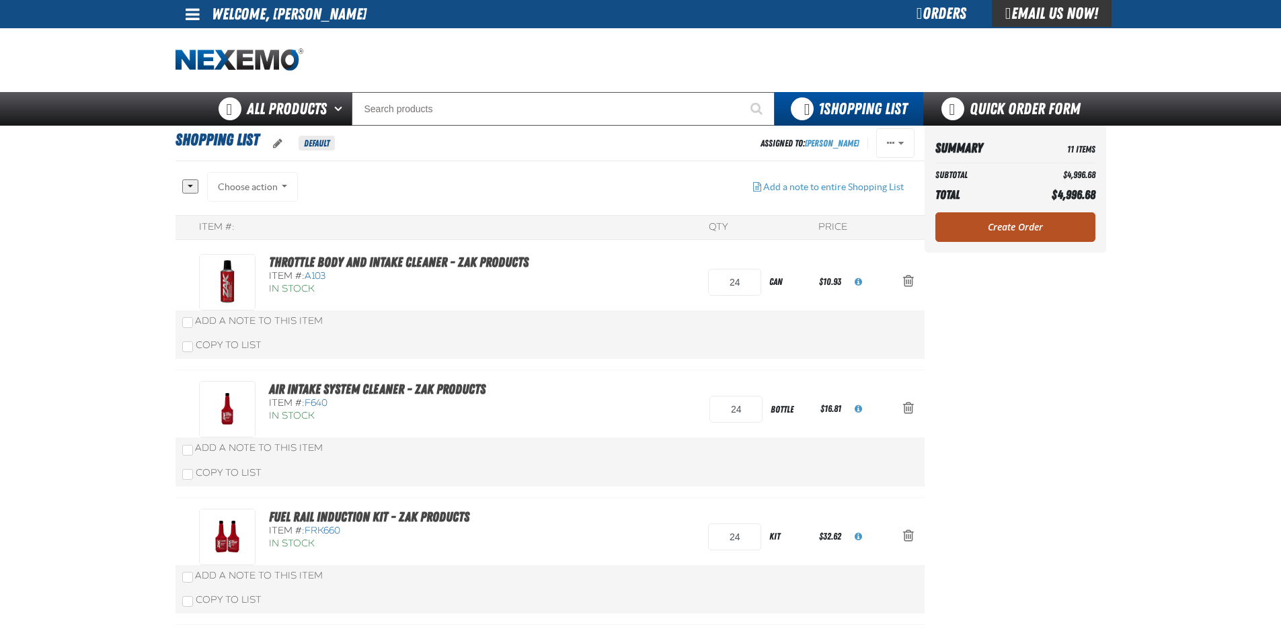
click at [1023, 231] on link "Create Order" at bounding box center [1015, 227] width 160 height 30
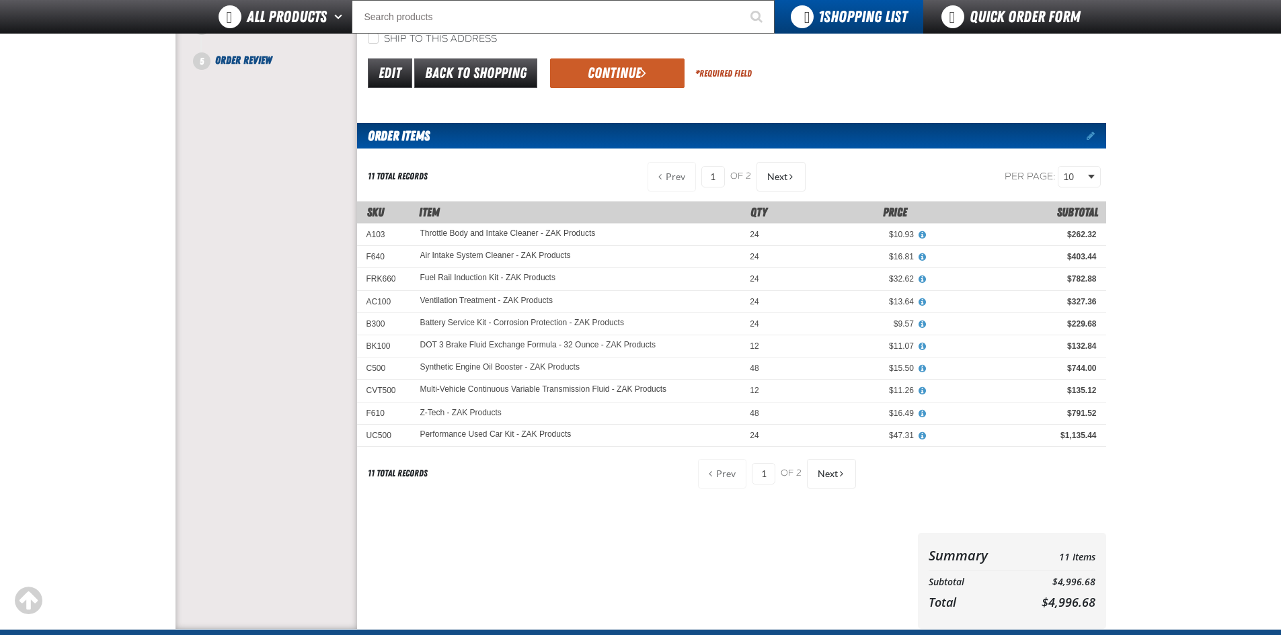
scroll to position [202, 0]
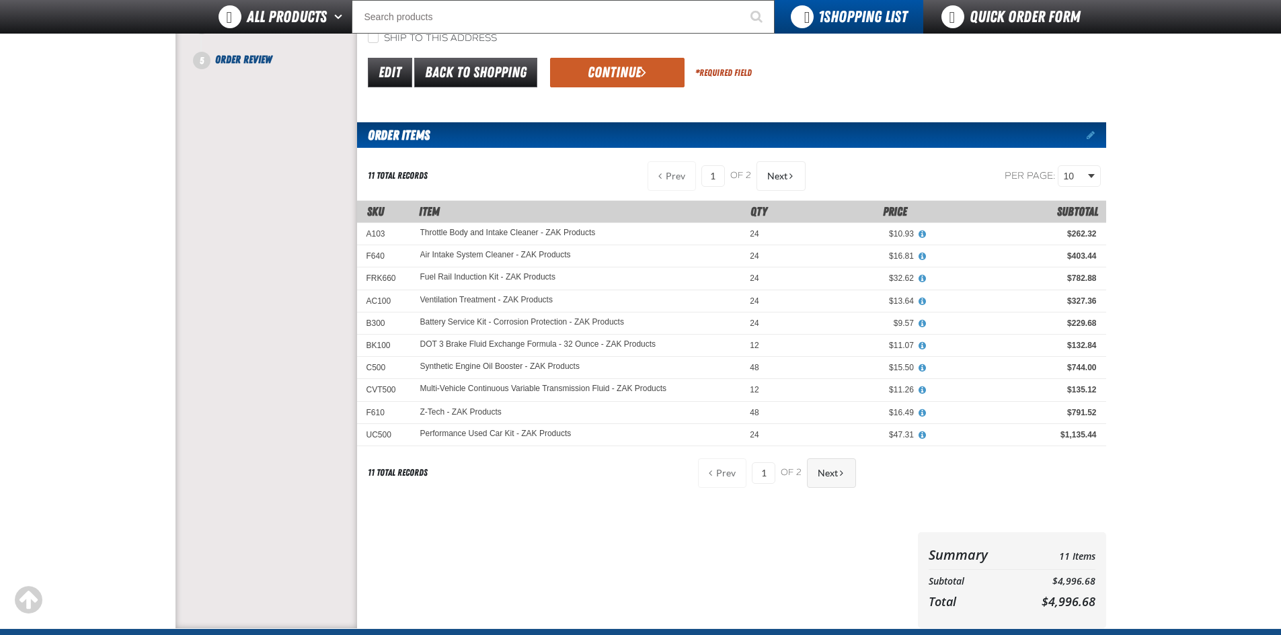
click at [822, 478] on span "Next" at bounding box center [828, 473] width 20 height 11
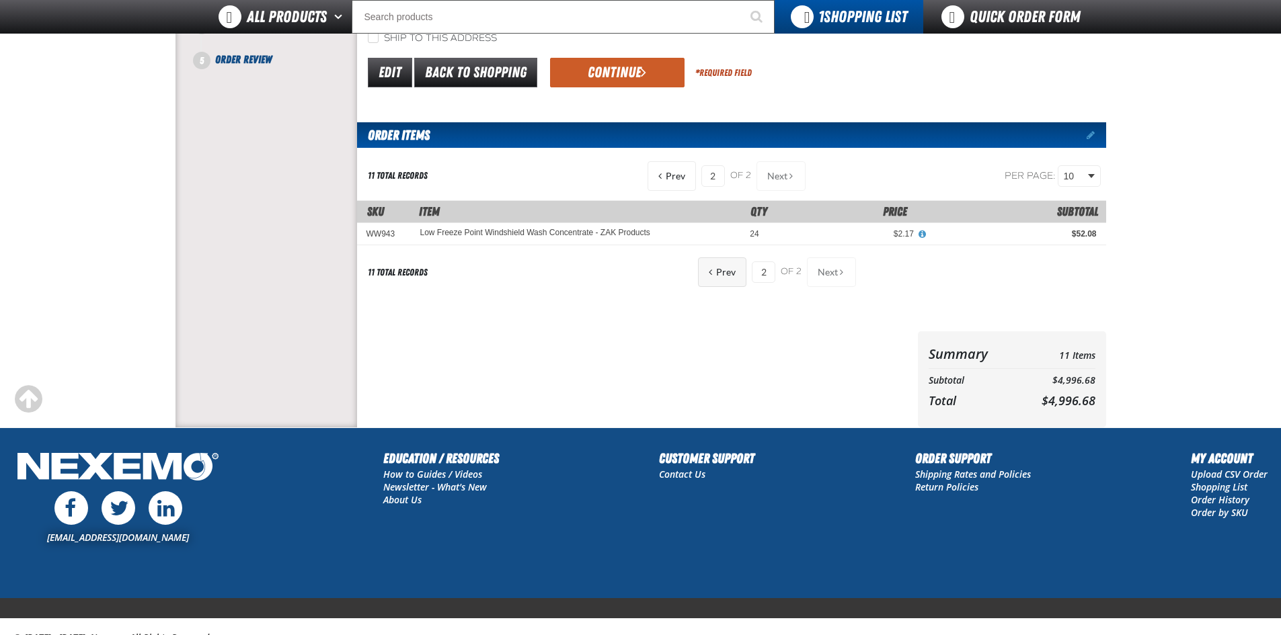
click at [722, 280] on button "Prev" at bounding box center [722, 272] width 48 height 30
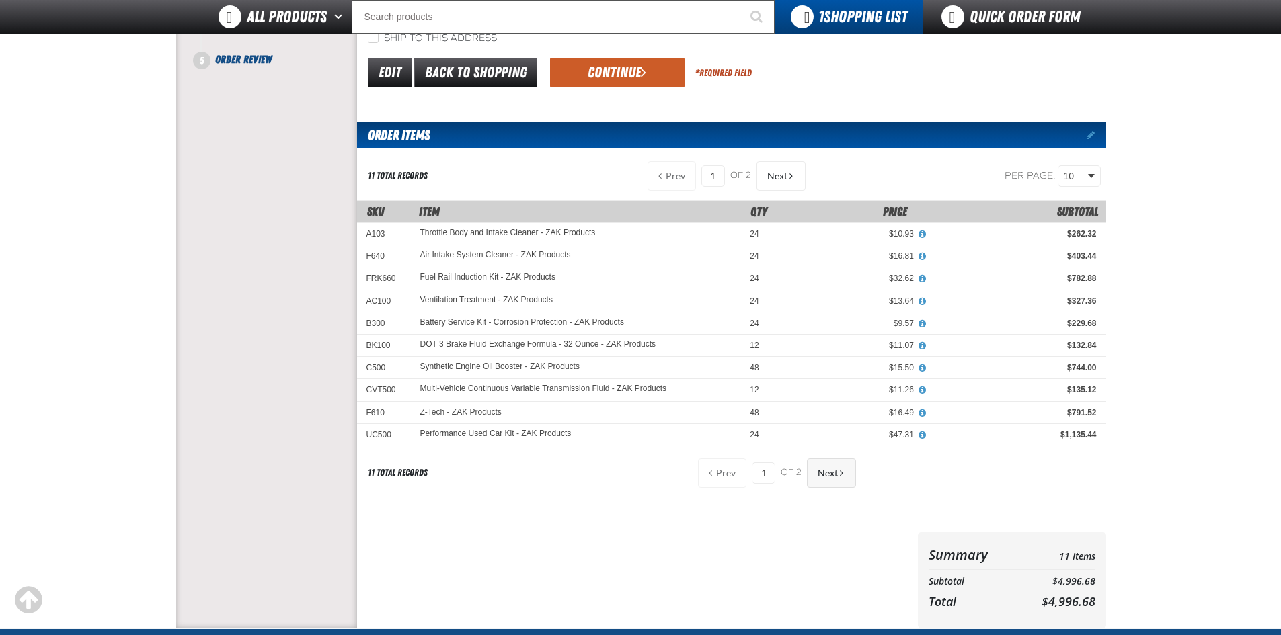
click at [823, 471] on span "Next" at bounding box center [828, 473] width 20 height 11
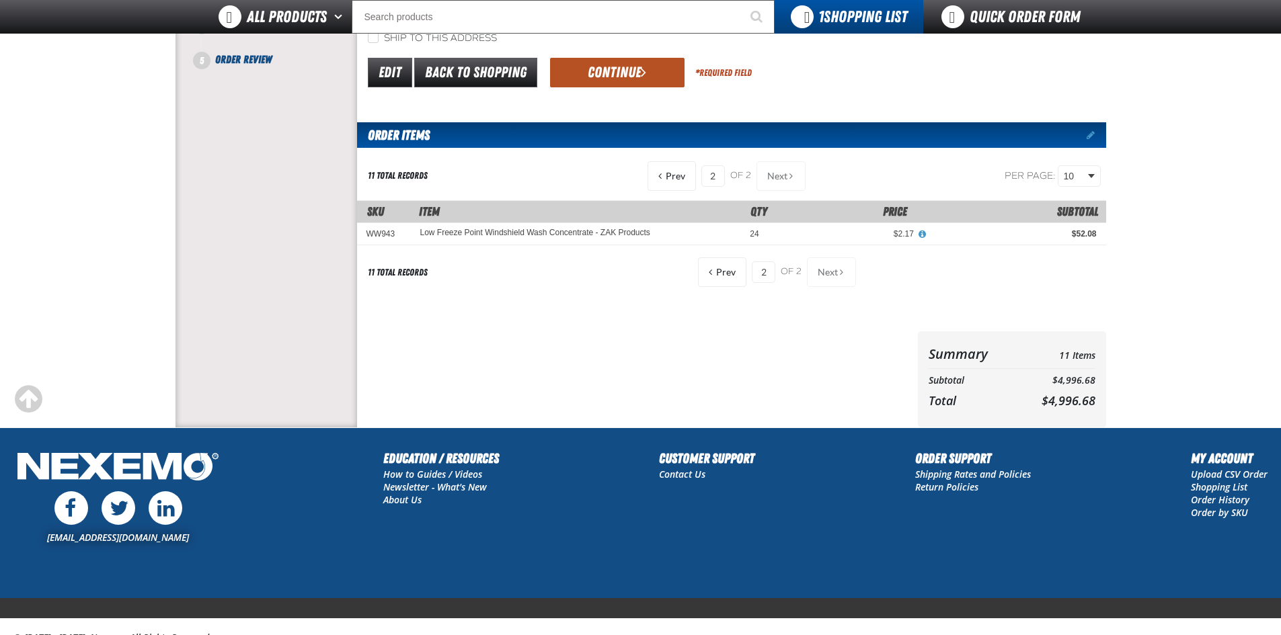
click at [606, 71] on button "Continue" at bounding box center [617, 73] width 134 height 30
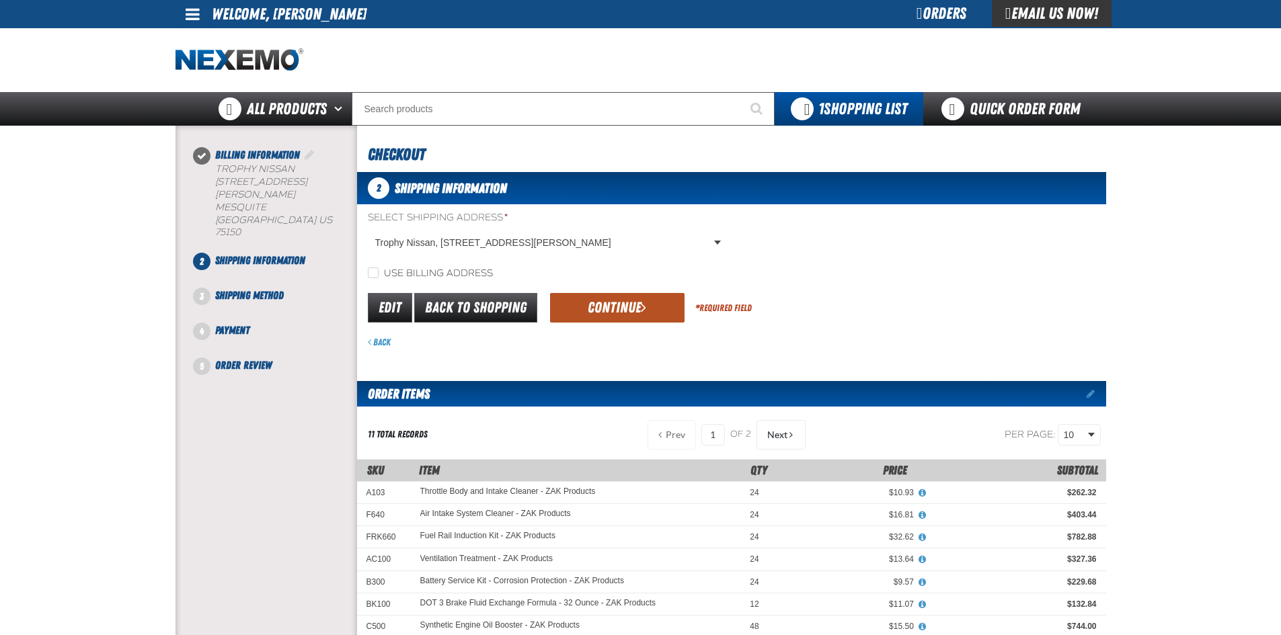
click at [628, 310] on button "Continue" at bounding box center [617, 308] width 134 height 30
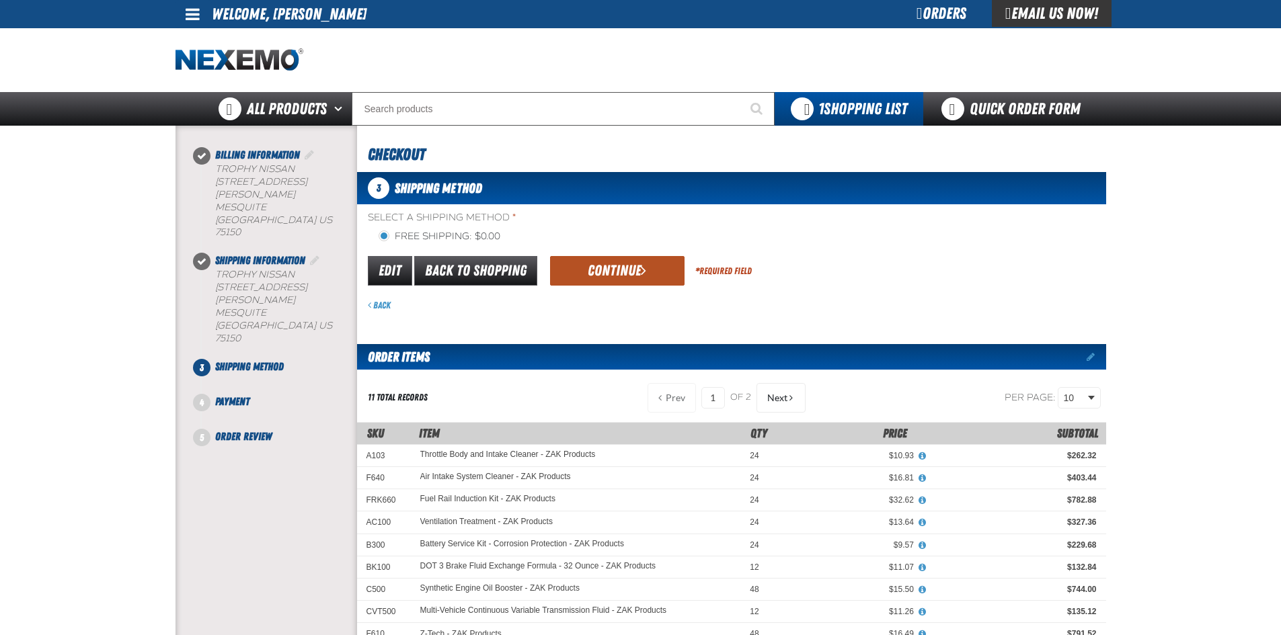
click at [642, 270] on span "submit" at bounding box center [643, 270] width 5 height 15
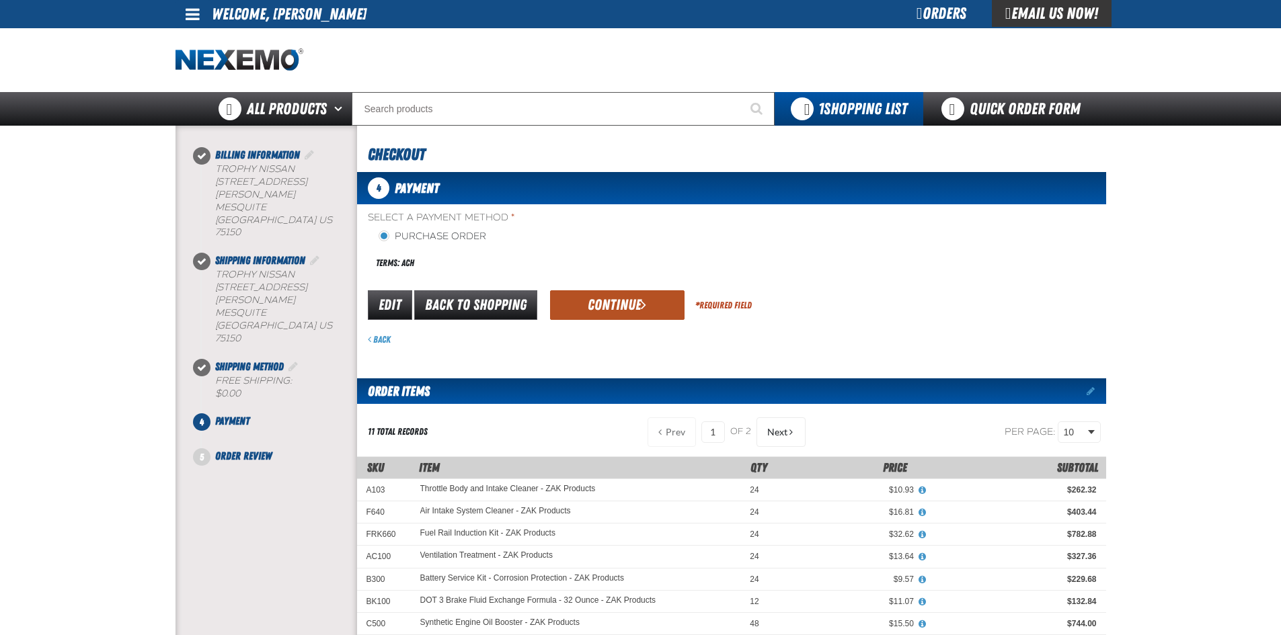
click at [627, 305] on button "Continue" at bounding box center [617, 305] width 134 height 30
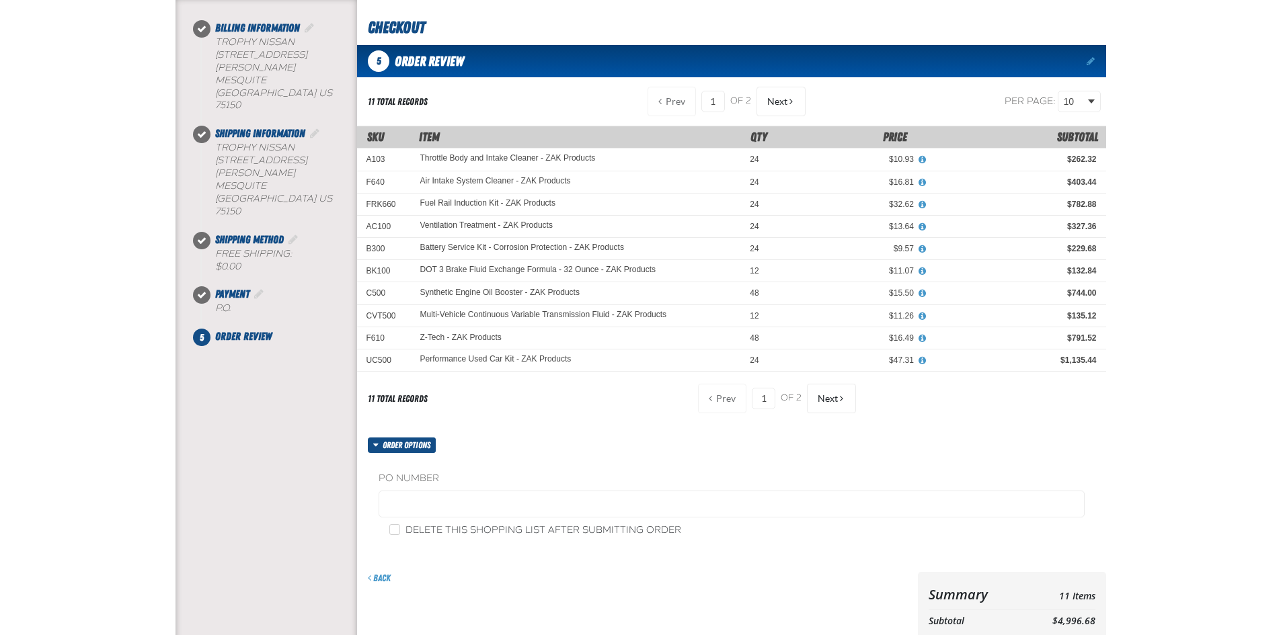
scroll to position [134, 0]
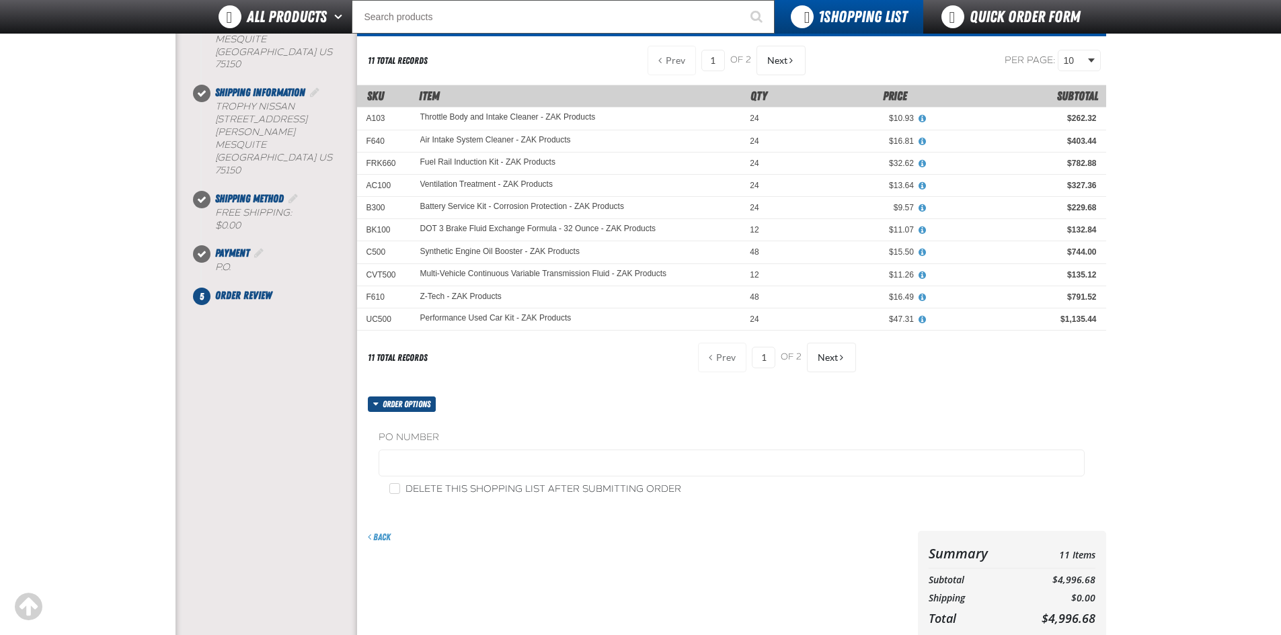
click at [436, 438] on label "PO Number" at bounding box center [732, 438] width 706 height 13
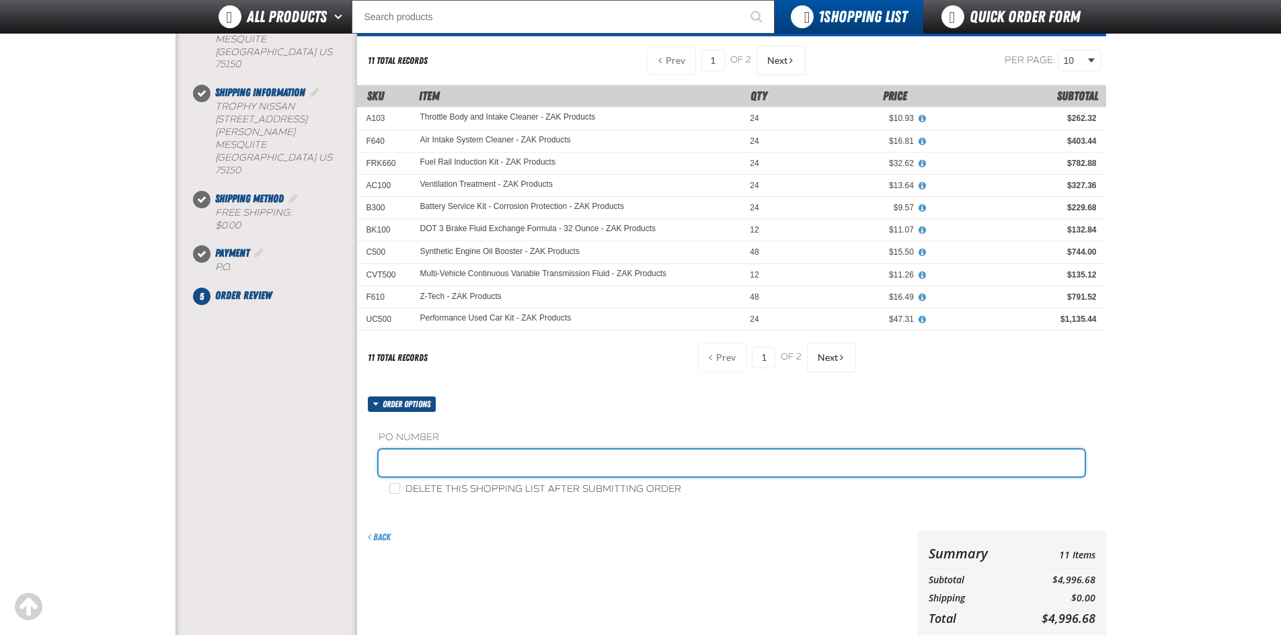
click at [432, 457] on input "text" at bounding box center [732, 463] width 706 height 27
type input "091725ZAK"
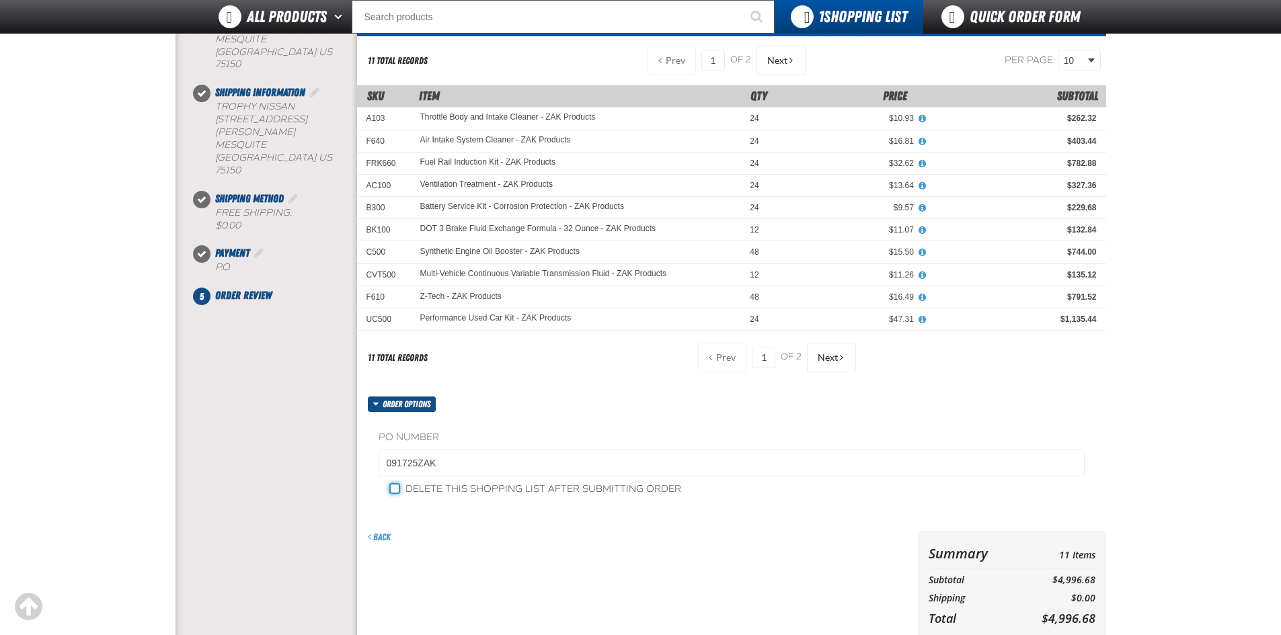
click at [399, 488] on input "Delete this shopping list after submitting order" at bounding box center [394, 488] width 11 height 11
checkbox input "true"
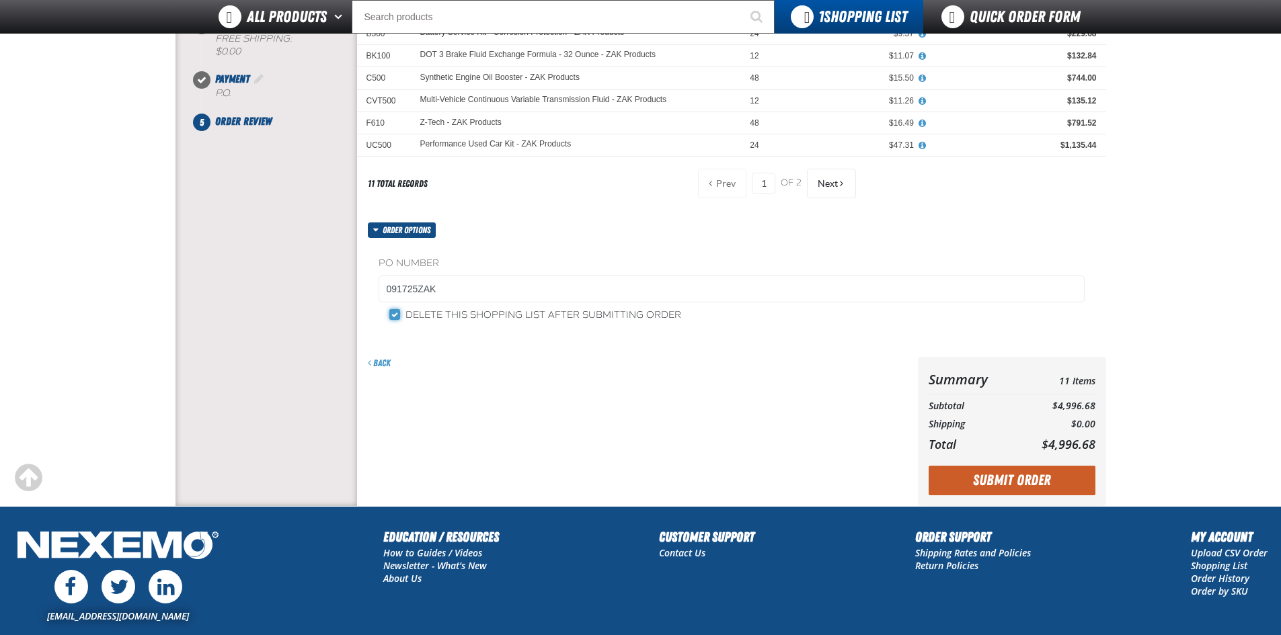
scroll to position [336, 0]
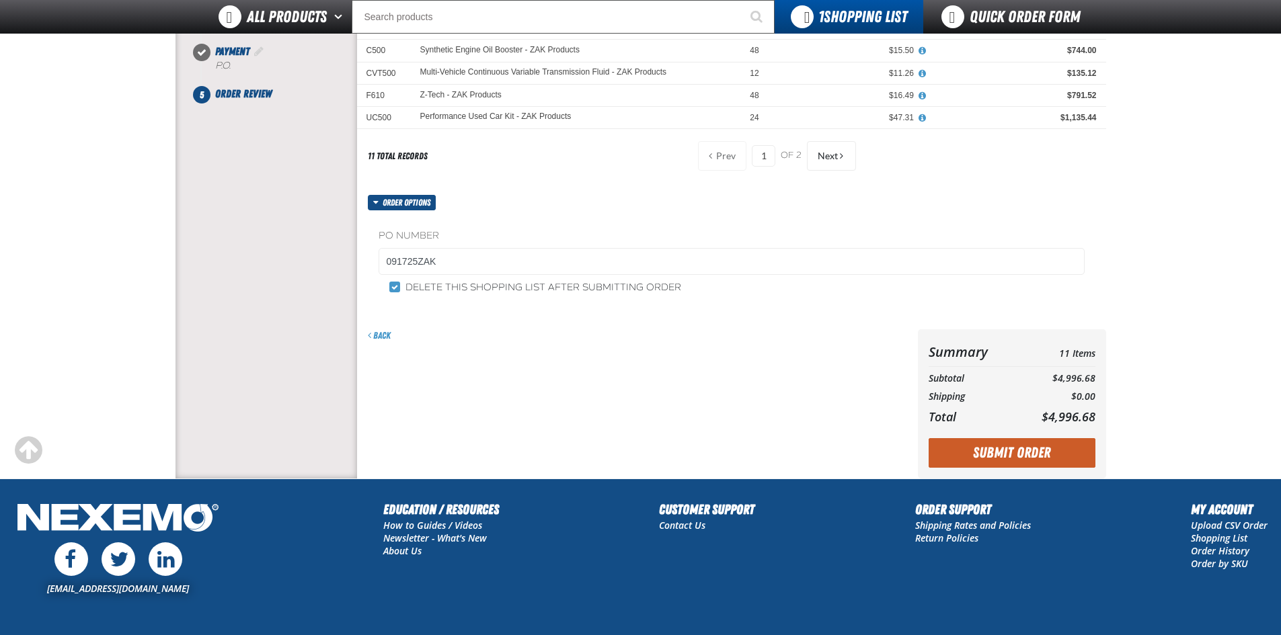
click at [1002, 438] on div "Summary 11 Items Subtotal $4,996.68 Shipping $0.00 Total $4,996.68 Loading..." at bounding box center [1012, 403] width 188 height 149
click at [1002, 444] on button "Submit Order" at bounding box center [1011, 453] width 167 height 30
